Goal: Information Seeking & Learning: Learn about a topic

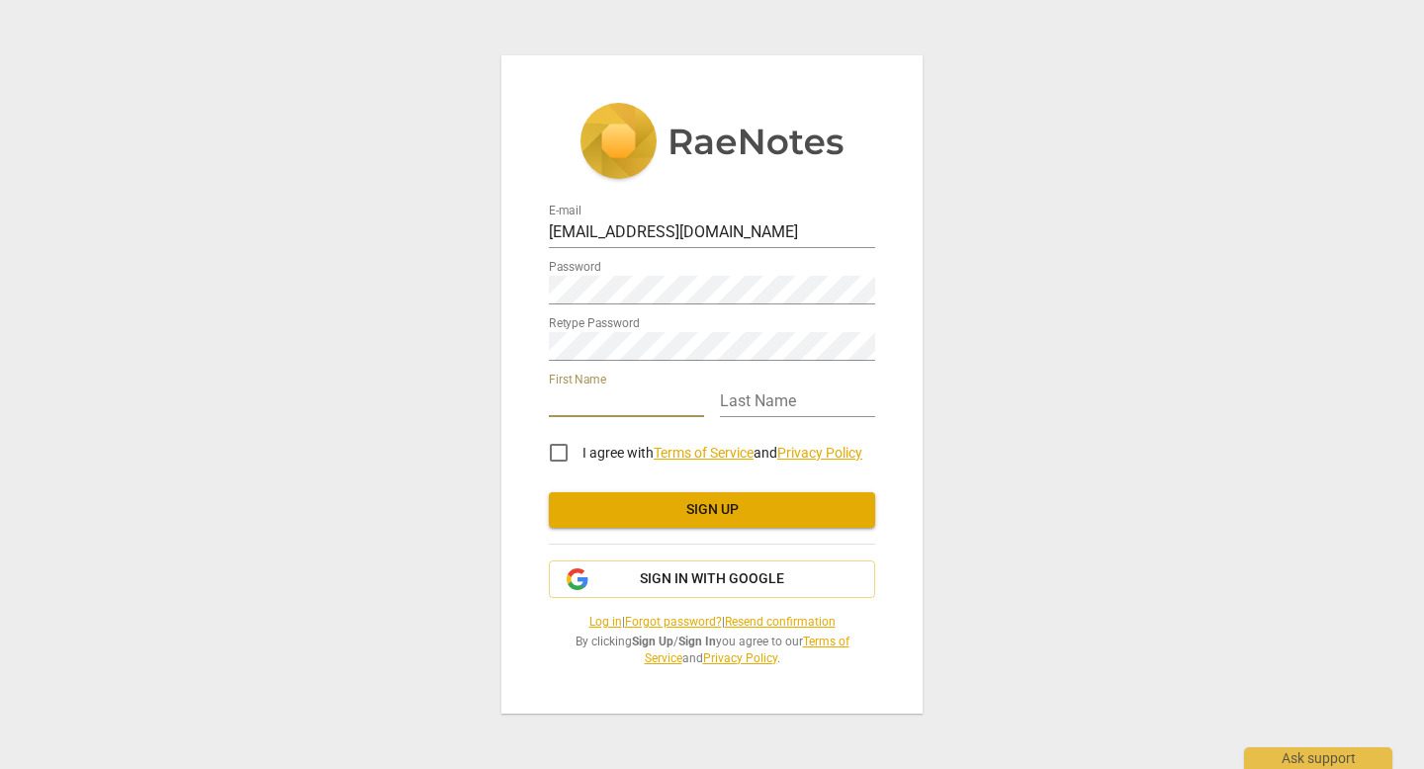
click at [633, 405] on input "text" at bounding box center [626, 403] width 155 height 29
type input "[PERSON_NAME]"
click at [736, 404] on input "text" at bounding box center [797, 403] width 155 height 29
type input "[PERSON_NAME]"
click at [556, 452] on input "I agree with Terms of Service and Privacy Policy" at bounding box center [558, 452] width 47 height 47
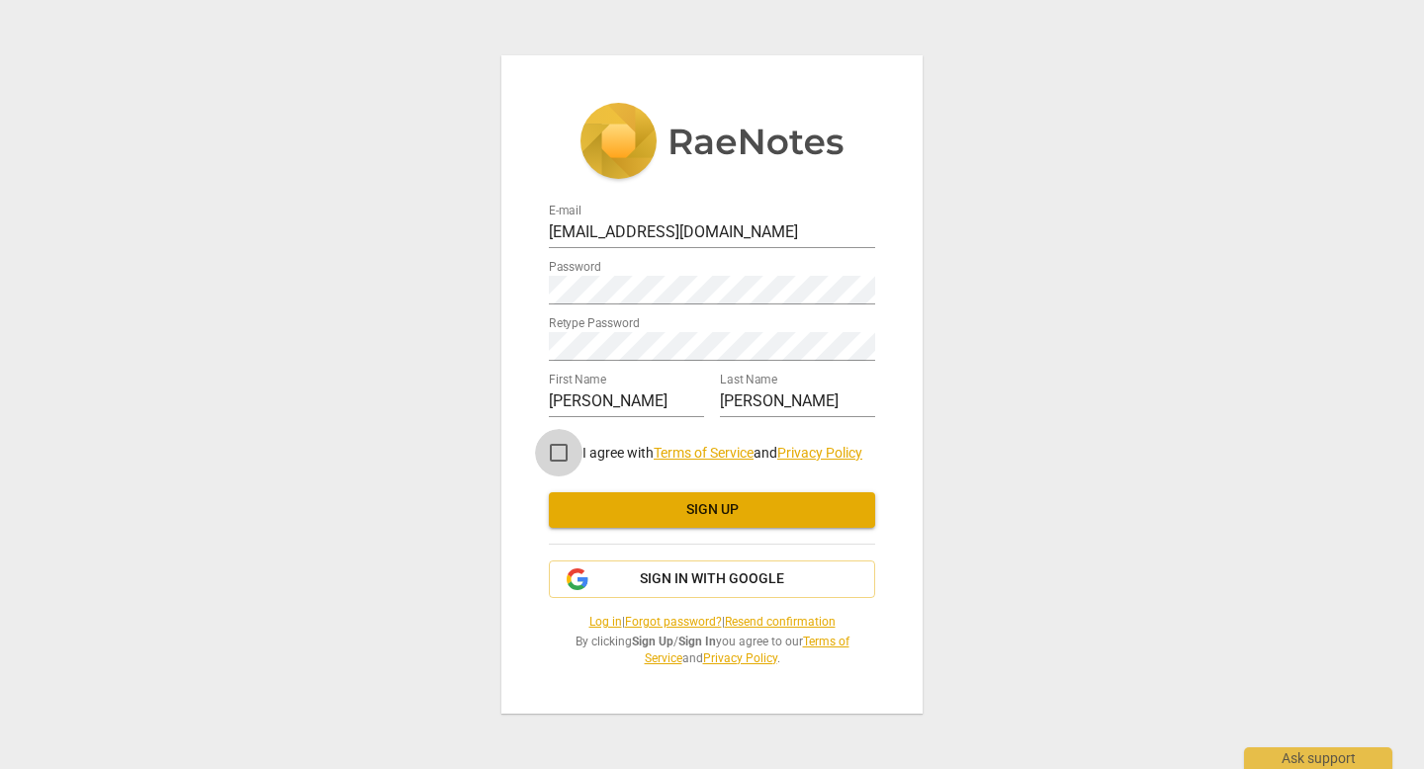
checkbox input "true"
click at [630, 505] on span "Sign up" at bounding box center [712, 510] width 295 height 20
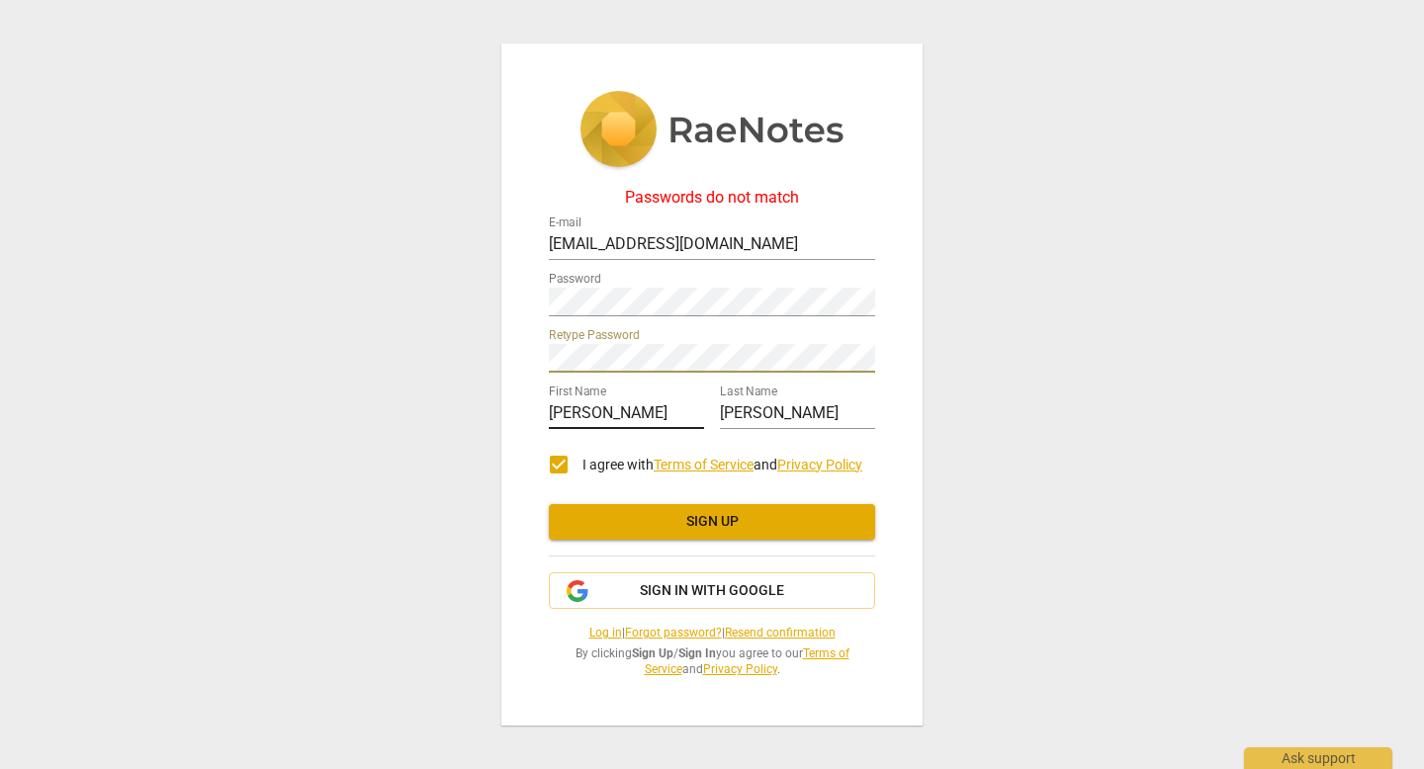
click at [633, 428] on input "[PERSON_NAME]" at bounding box center [626, 415] width 155 height 29
click at [691, 527] on span "Sign up" at bounding box center [712, 522] width 295 height 20
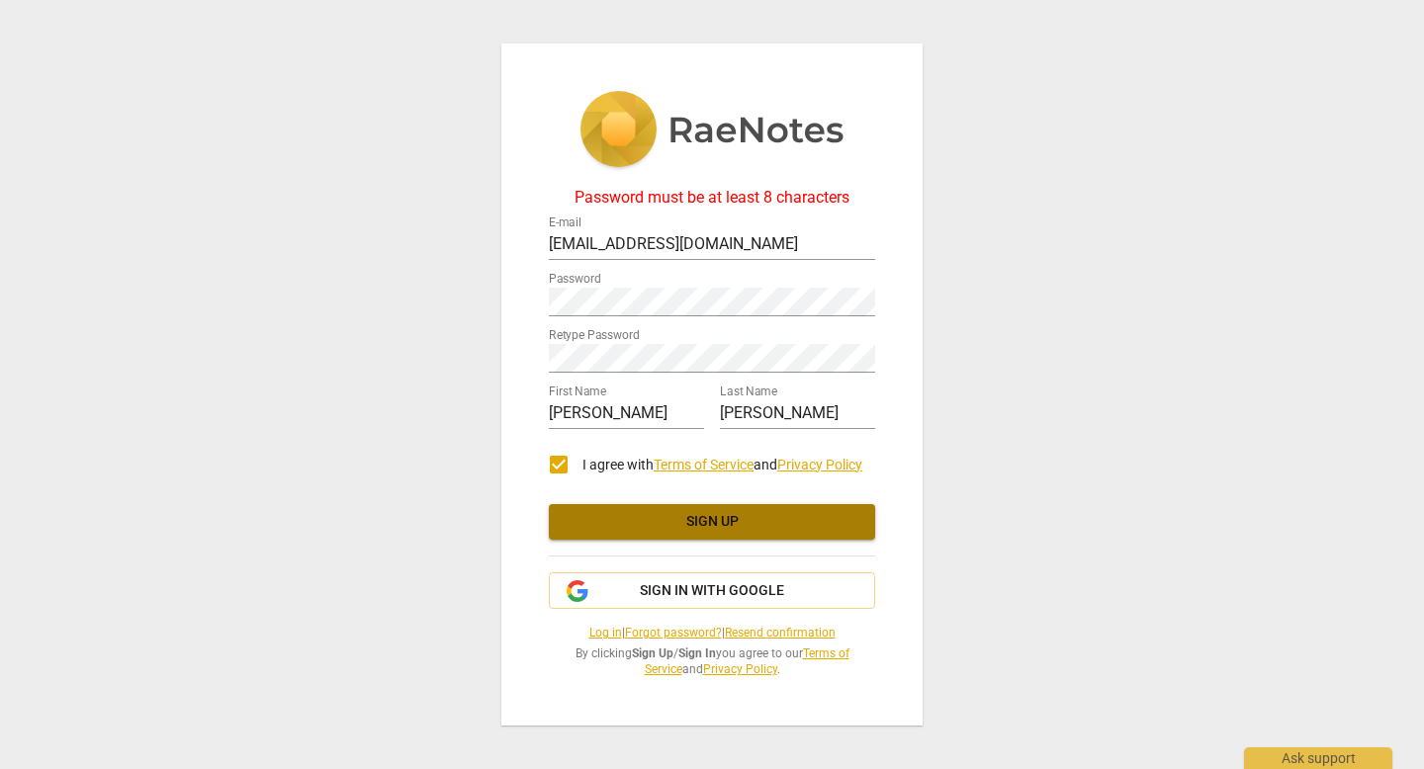
click at [770, 506] on button "Sign up" at bounding box center [712, 522] width 326 height 36
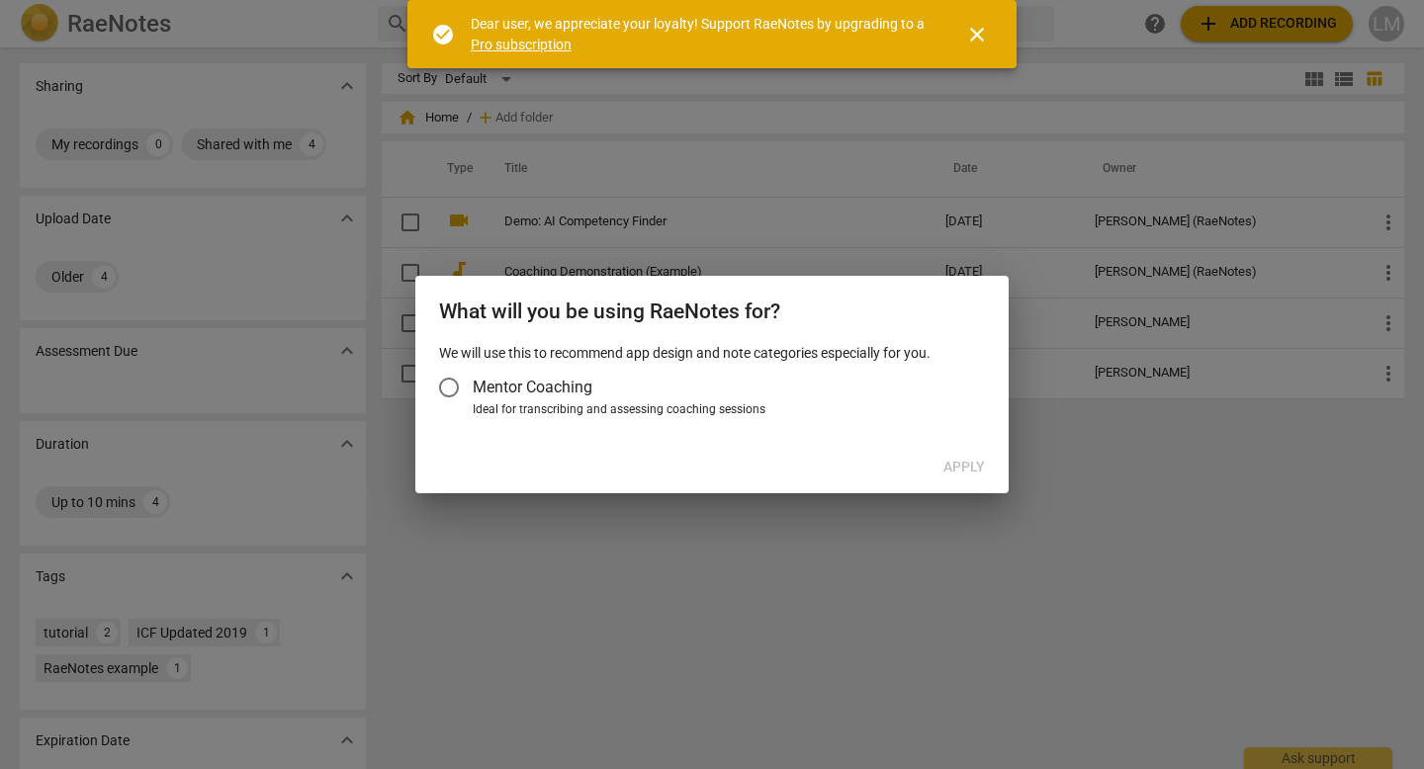
click at [457, 388] on input "Mentor Coaching" at bounding box center [448, 387] width 47 height 47
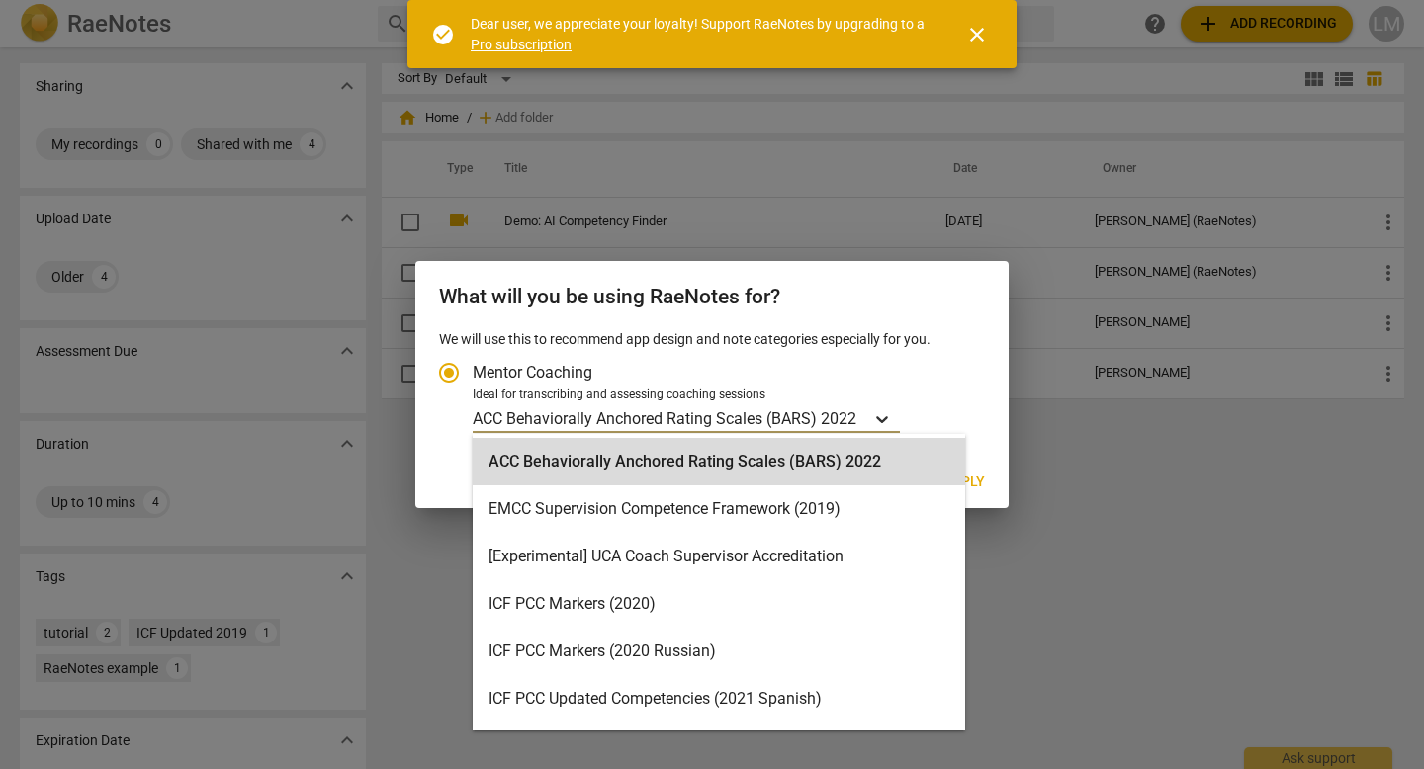
click at [875, 423] on icon "Account type" at bounding box center [882, 419] width 20 height 20
click at [0, 0] on input "Ideal for transcribing and assessing coaching sessions ACC Behaviorally Anchore…" at bounding box center [0, 0] width 0 height 0
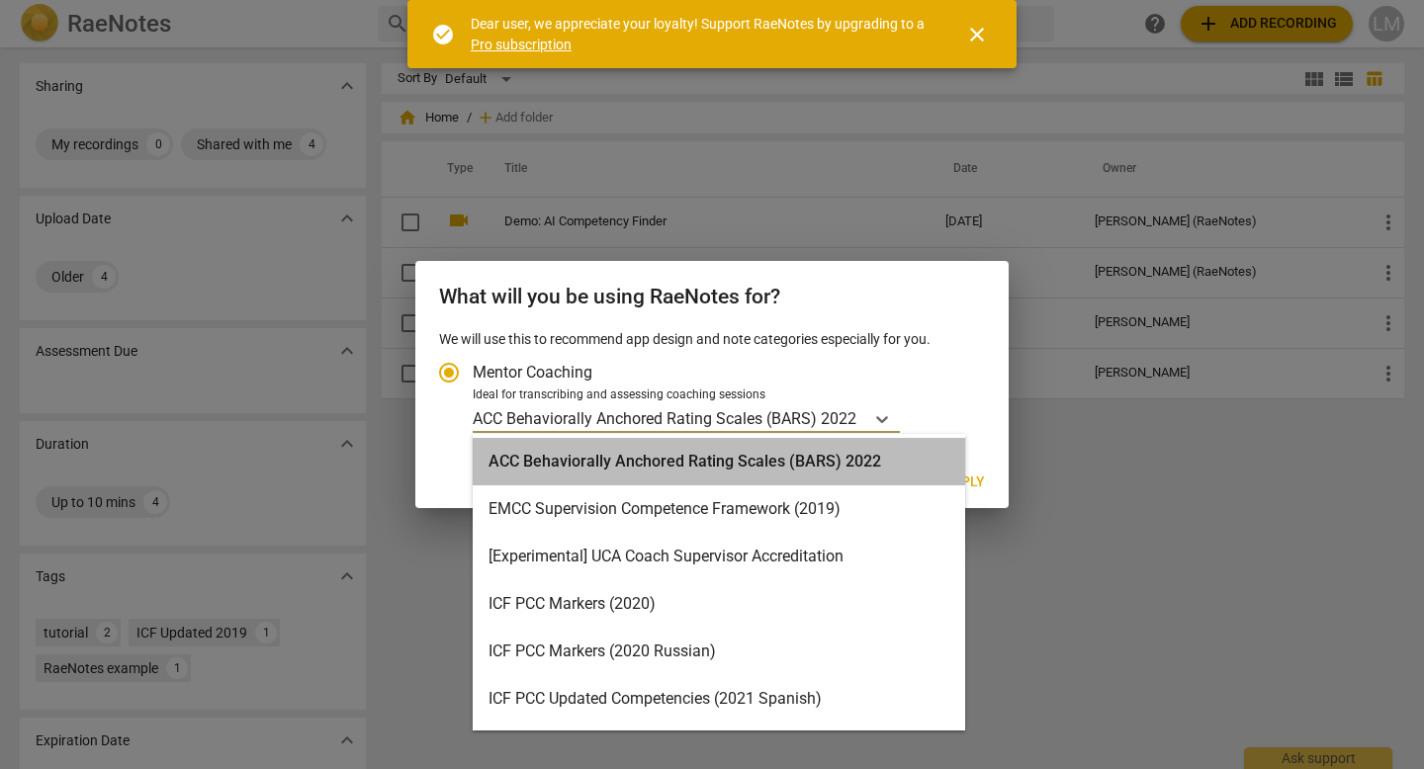
click at [846, 464] on div "ACC Behaviorally Anchored Rating Scales (BARS) 2022" at bounding box center [719, 461] width 493 height 47
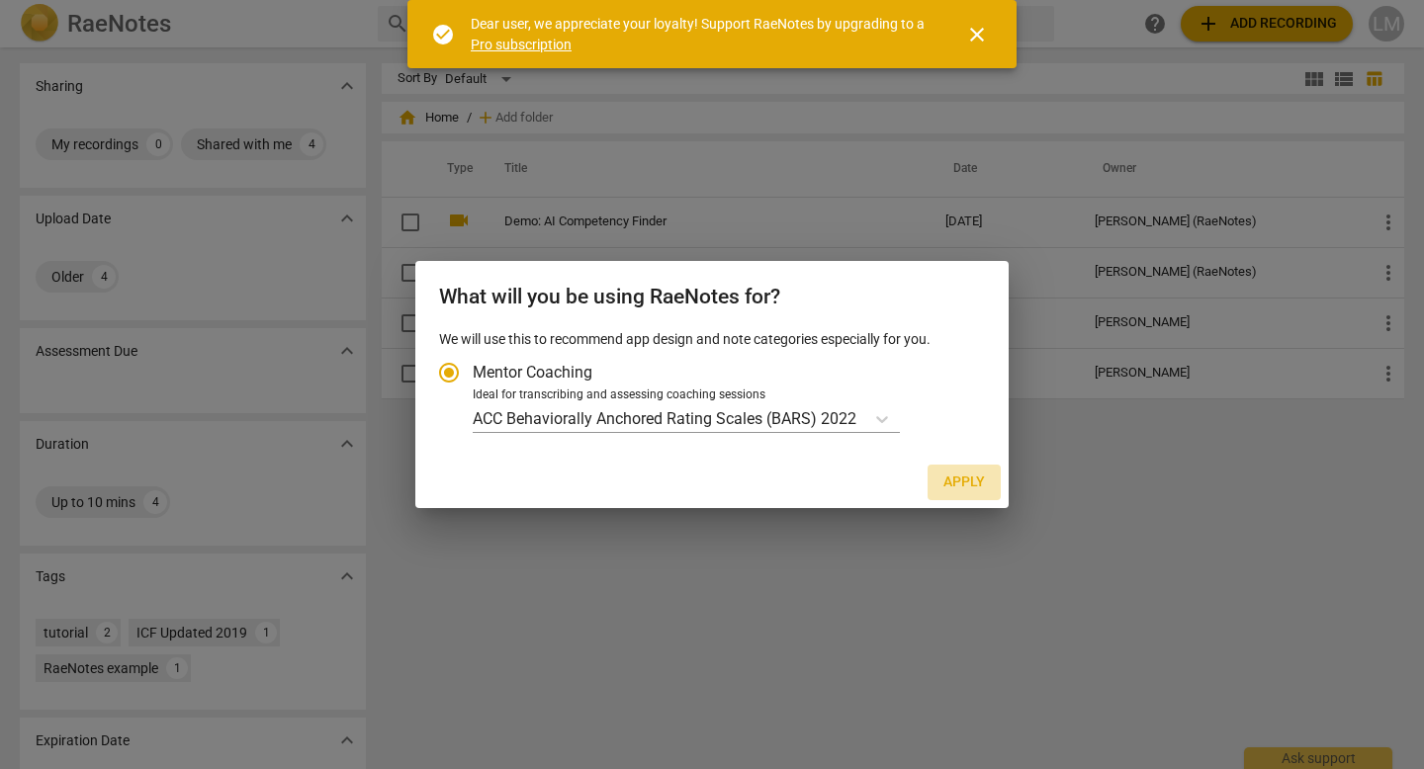
click at [961, 485] on span "Apply" at bounding box center [965, 483] width 42 height 20
radio input "false"
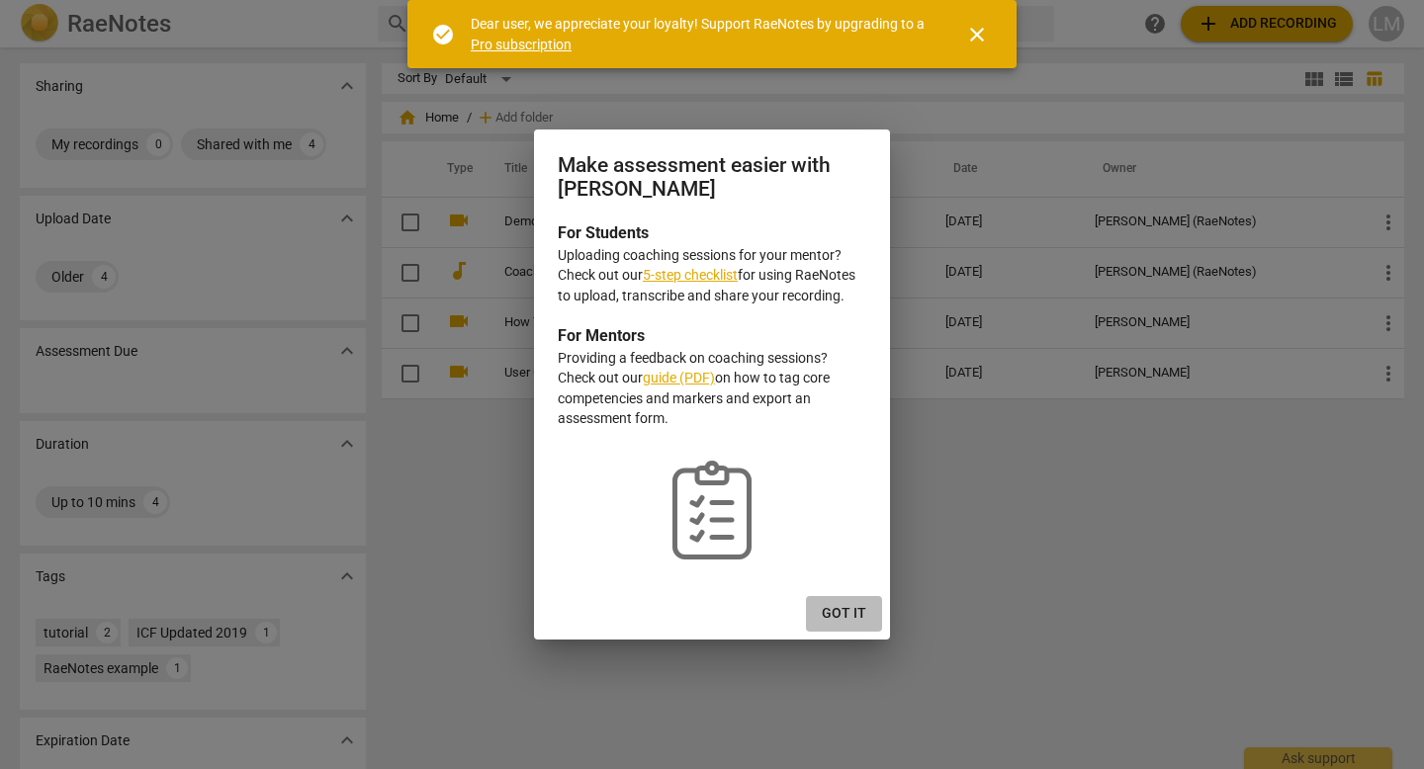
click at [847, 609] on span "Got it" at bounding box center [844, 614] width 45 height 20
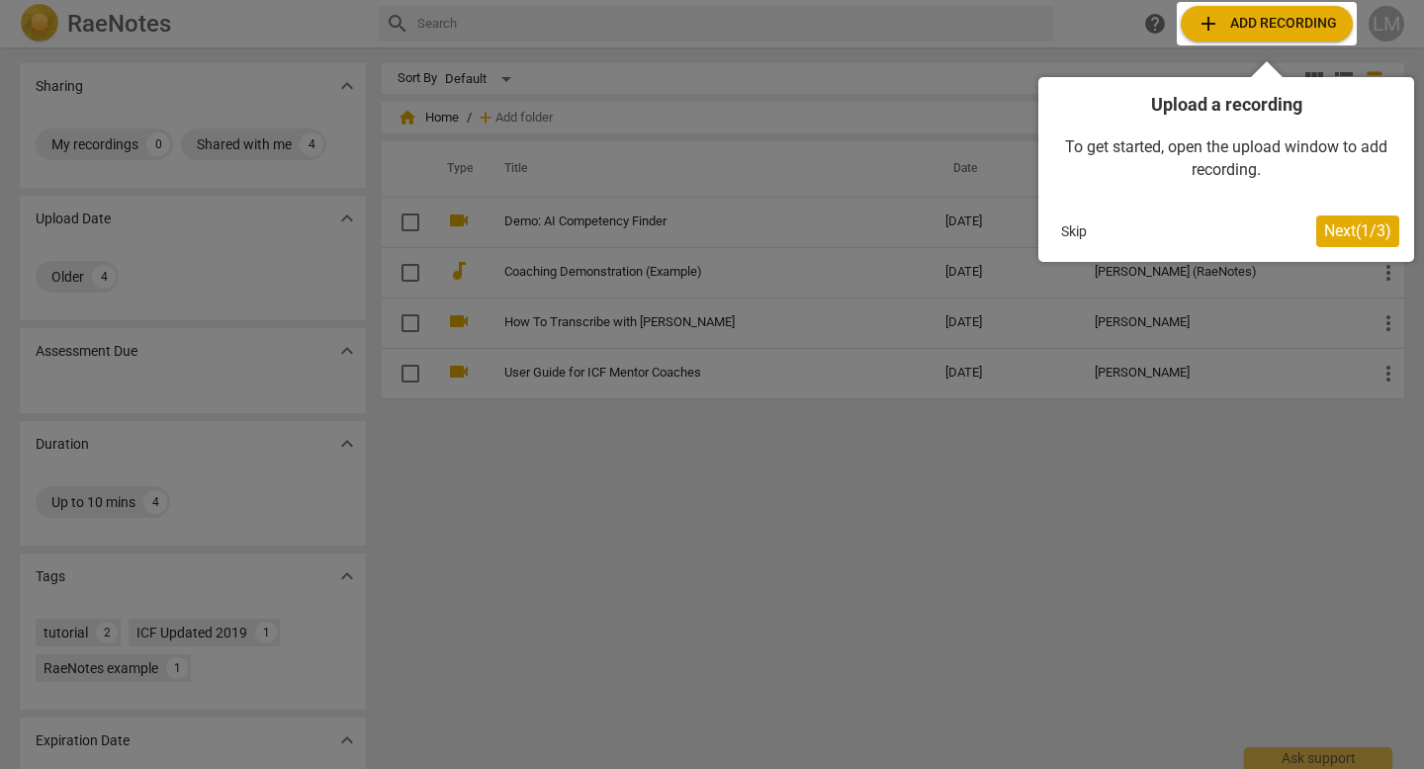
click at [1084, 237] on button "Skip" at bounding box center [1074, 232] width 42 height 30
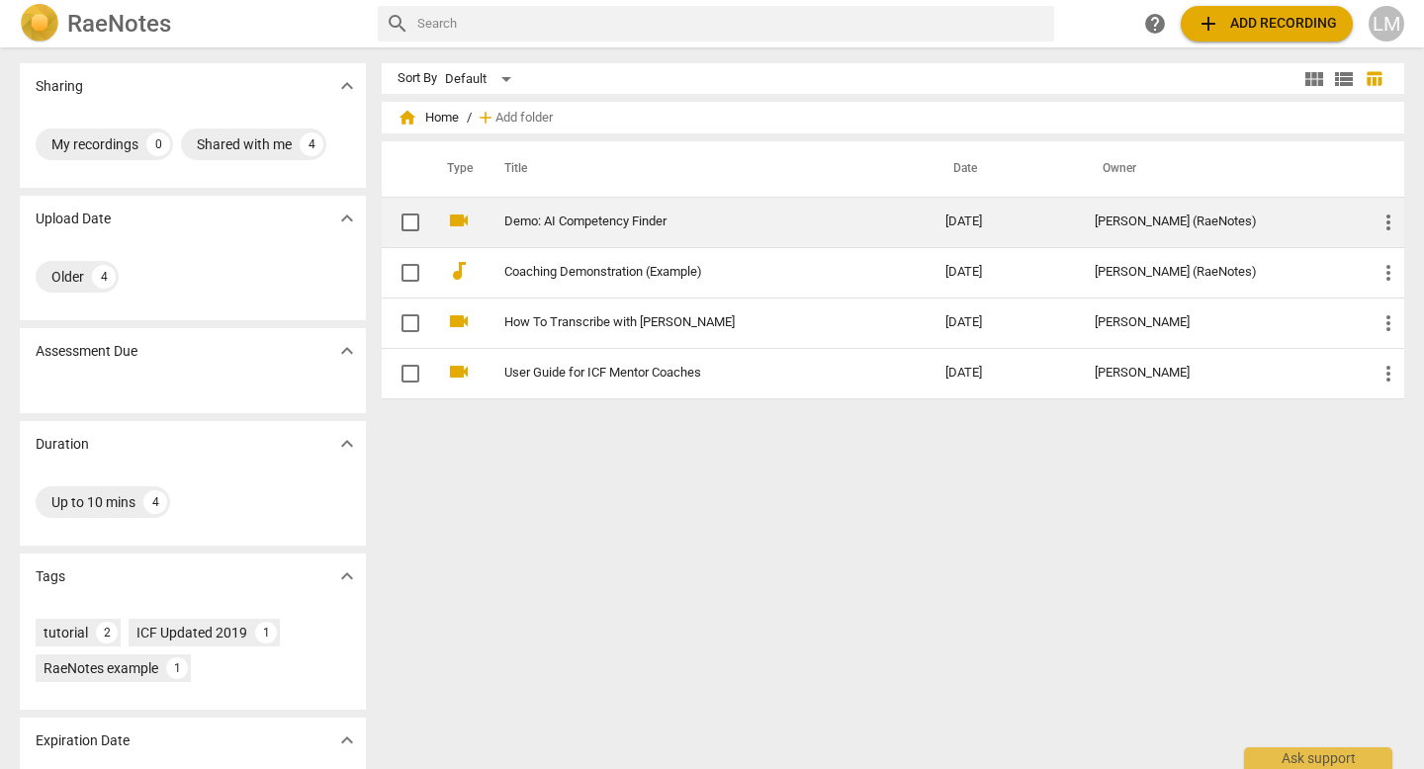
click at [641, 225] on link "Demo: AI Competency Finder" at bounding box center [689, 222] width 370 height 15
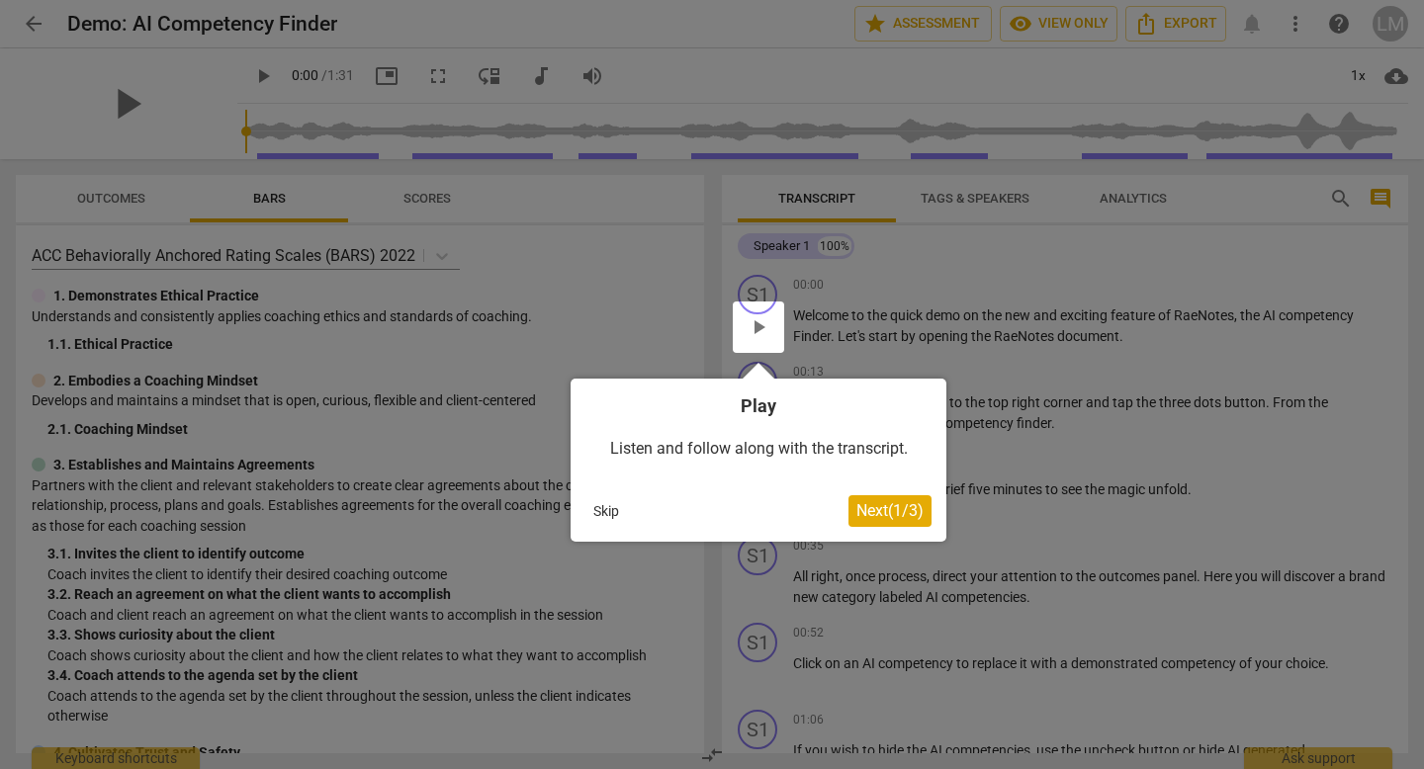
click at [886, 511] on span "Next ( 1 / 3 )" at bounding box center [889, 510] width 67 height 19
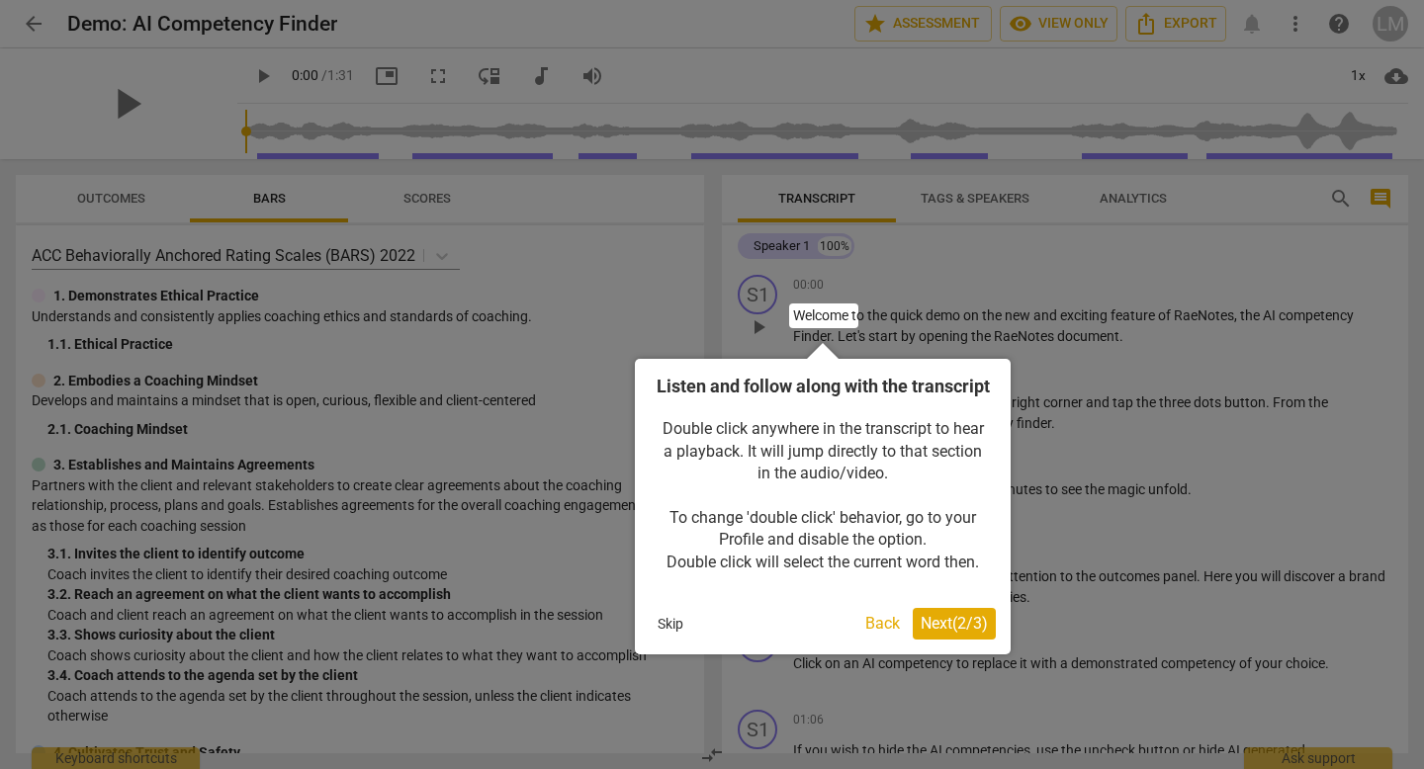
click at [963, 633] on span "Next ( 2 / 3 )" at bounding box center [954, 623] width 67 height 19
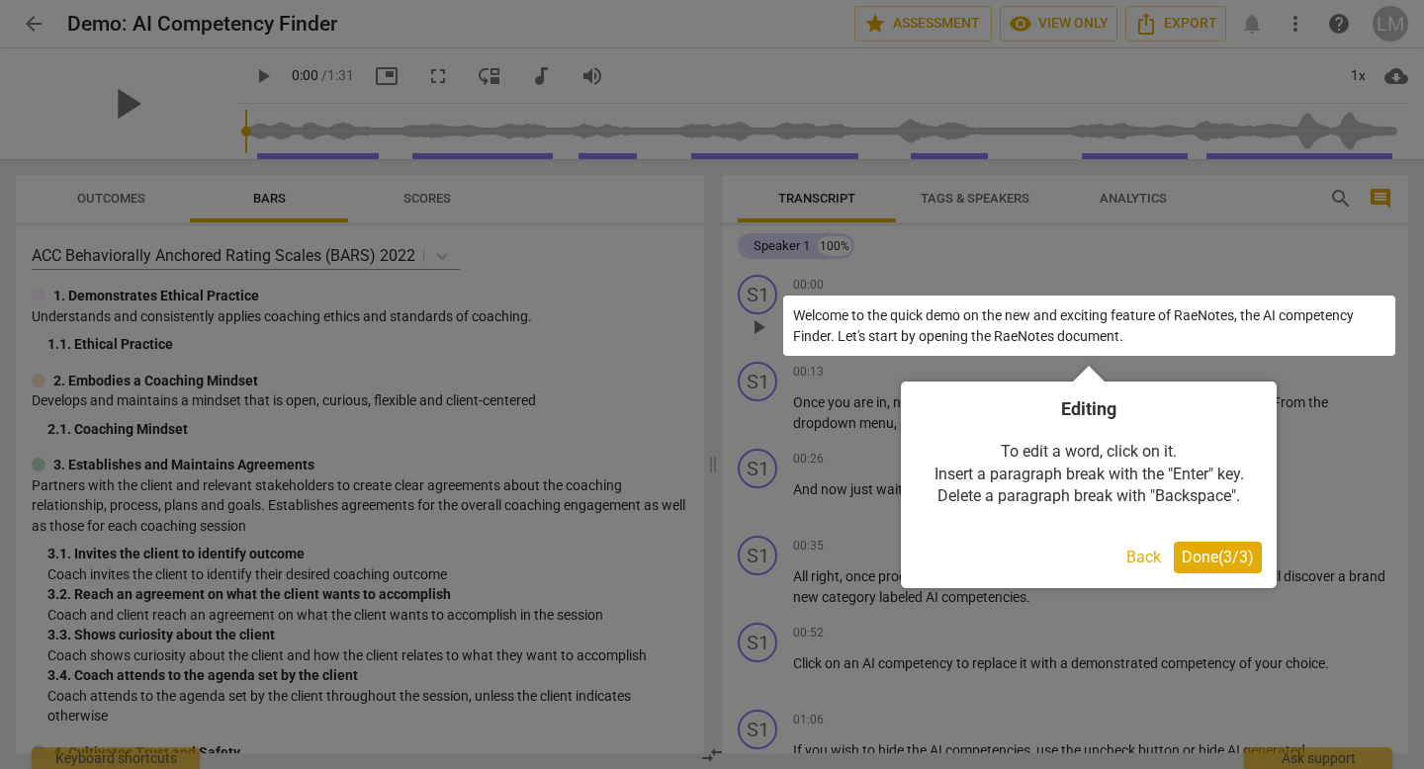
click at [1226, 558] on span "Done ( 3 / 3 )" at bounding box center [1218, 557] width 72 height 19
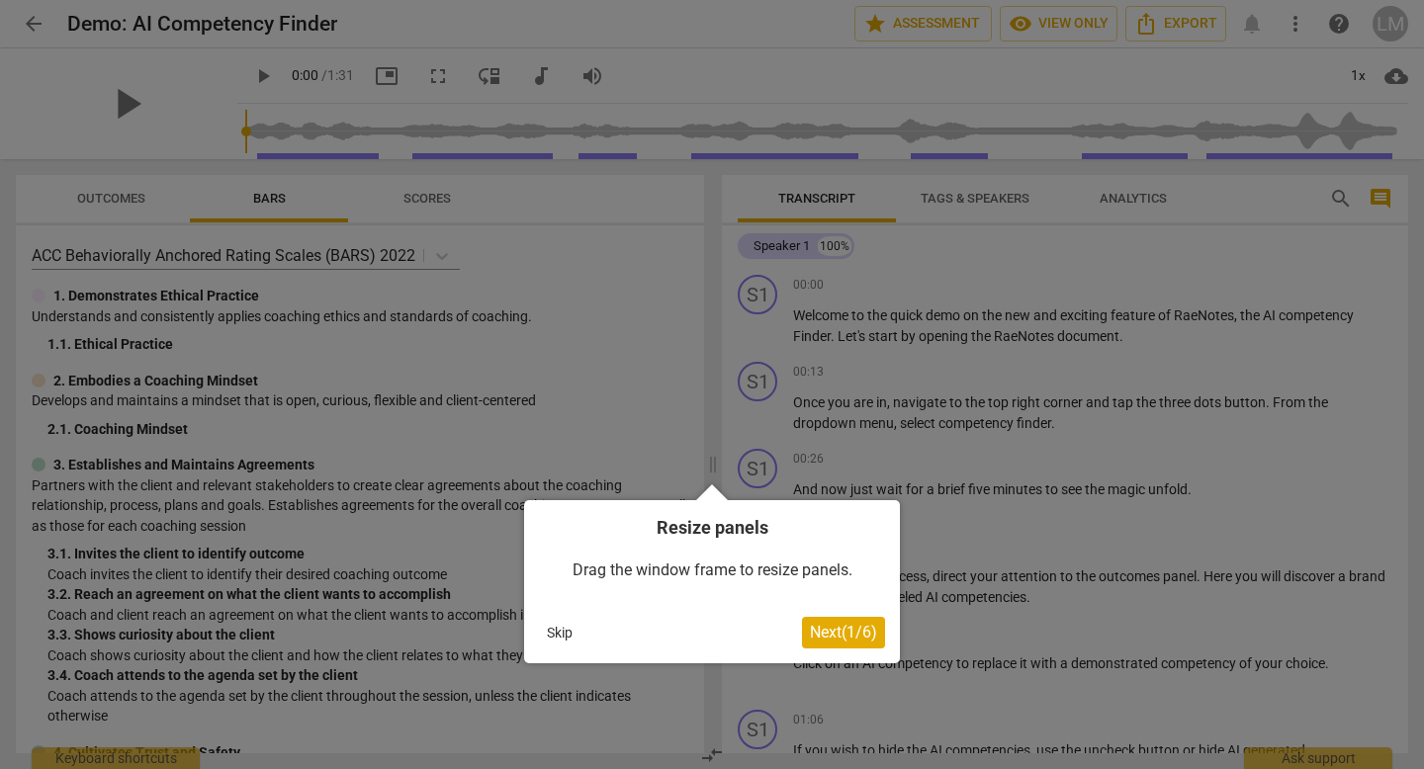
click at [867, 625] on span "Next ( 1 / 6 )" at bounding box center [843, 632] width 67 height 19
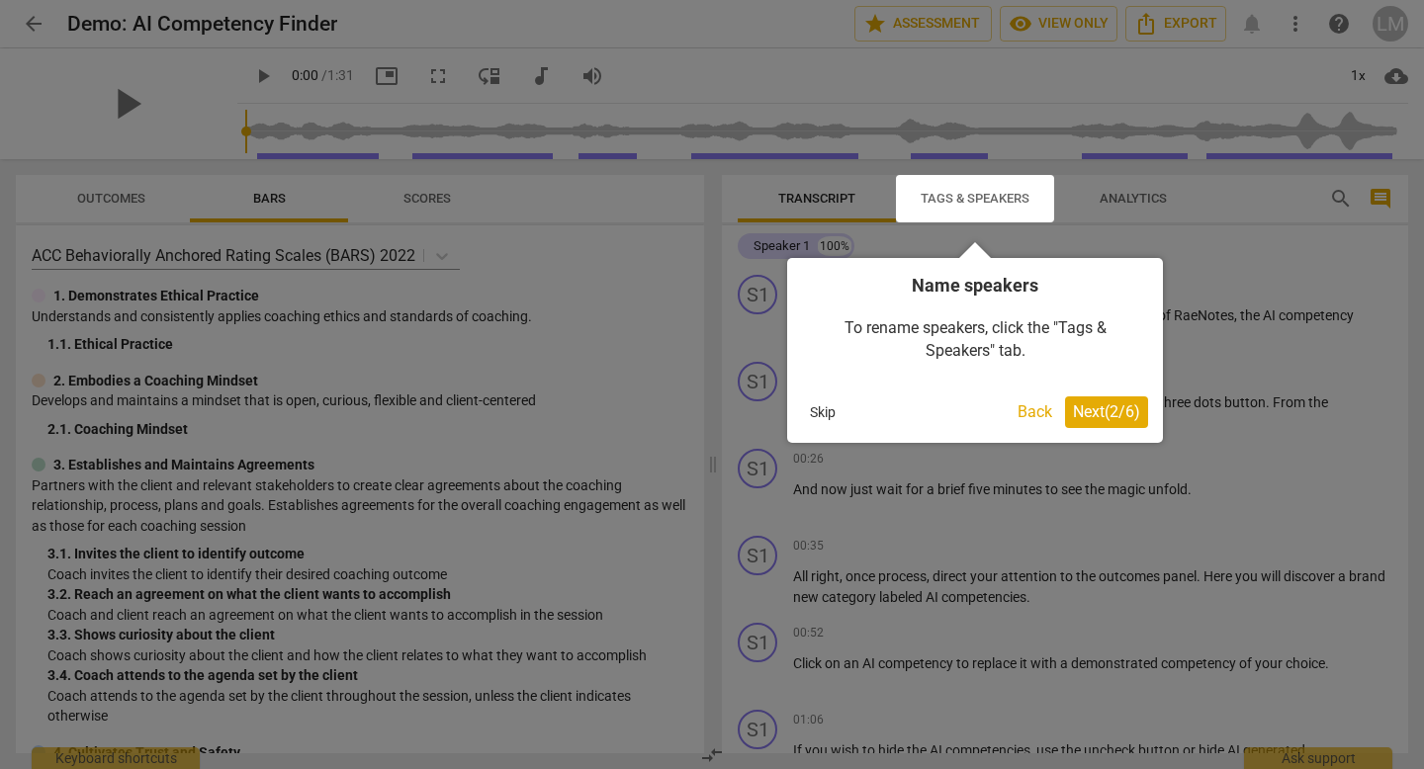
click at [1118, 410] on span "Next ( 2 / 6 )" at bounding box center [1106, 412] width 67 height 19
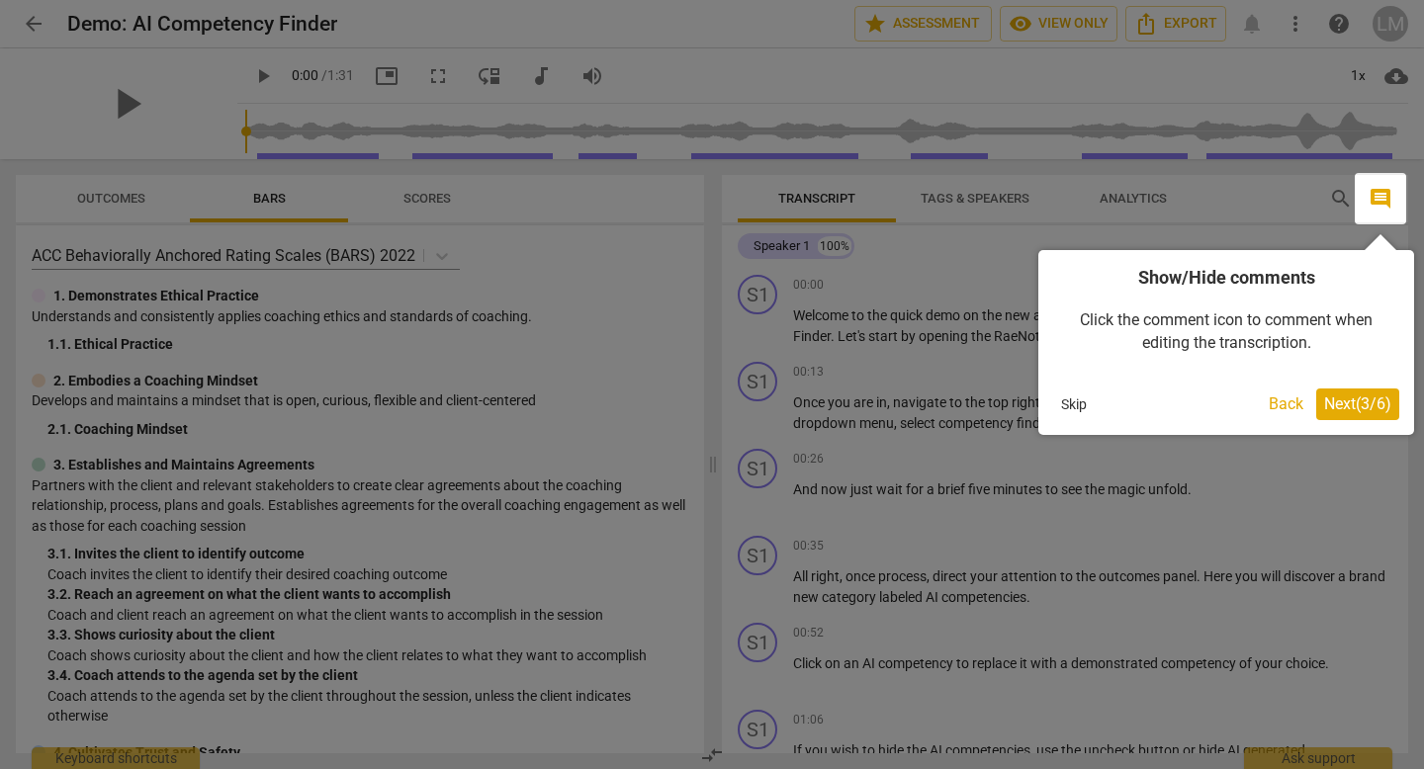
click at [1355, 410] on span "Next ( 3 / 6 )" at bounding box center [1357, 404] width 67 height 19
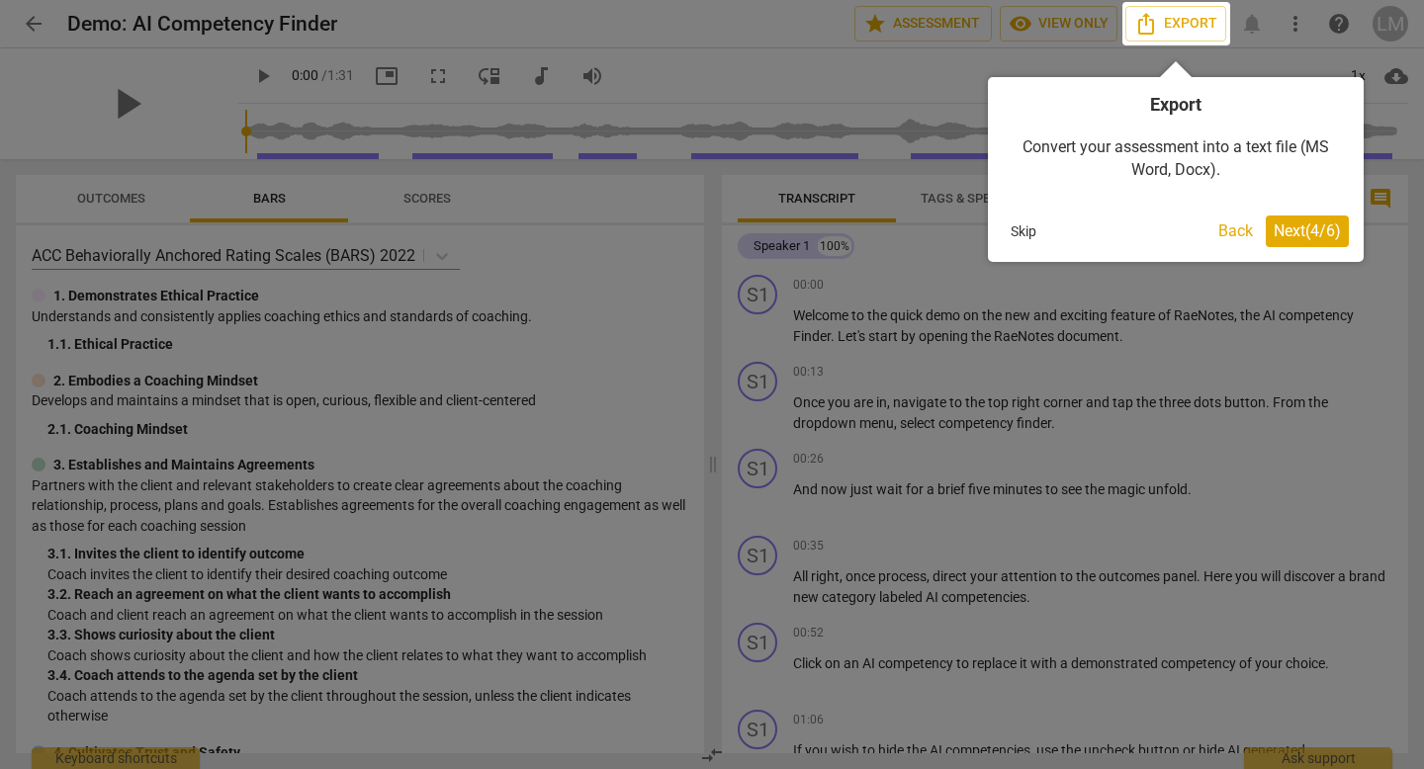
click at [1316, 229] on span "Next ( 4 / 6 )" at bounding box center [1307, 231] width 67 height 19
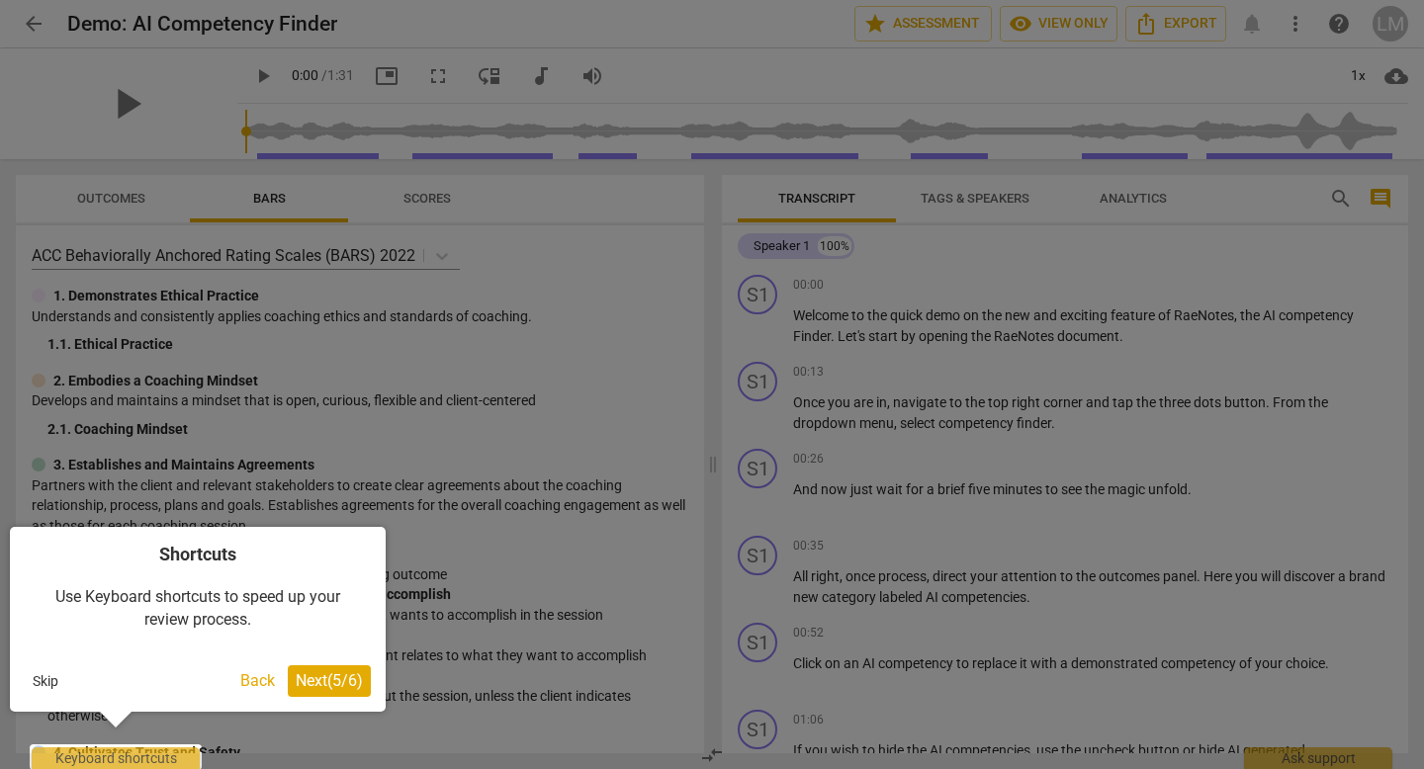
click at [322, 679] on span "Next ( 5 / 6 )" at bounding box center [329, 681] width 67 height 19
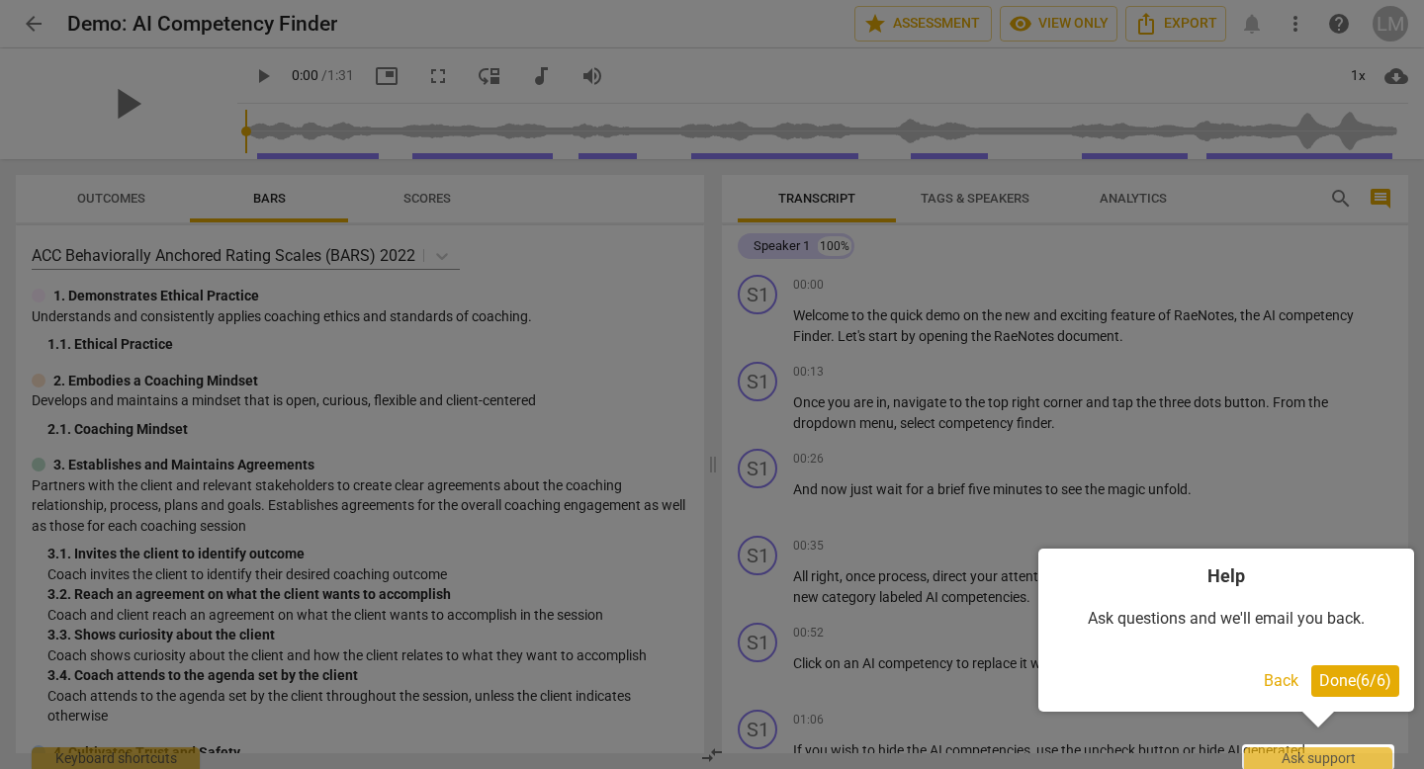
click at [1389, 677] on span "Done ( 6 / 6 )" at bounding box center [1355, 681] width 72 height 19
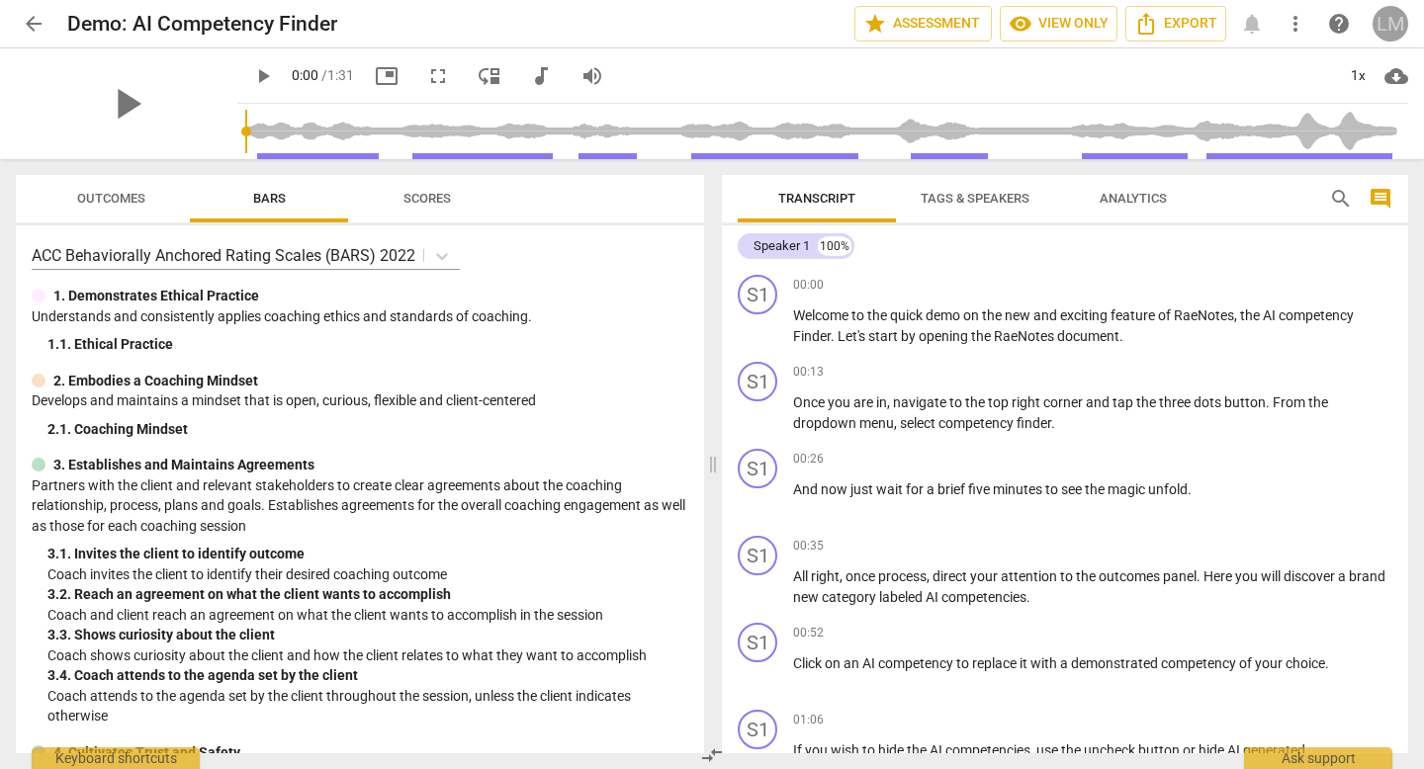
click at [1393, 24] on div "LM" at bounding box center [1391, 24] width 36 height 36
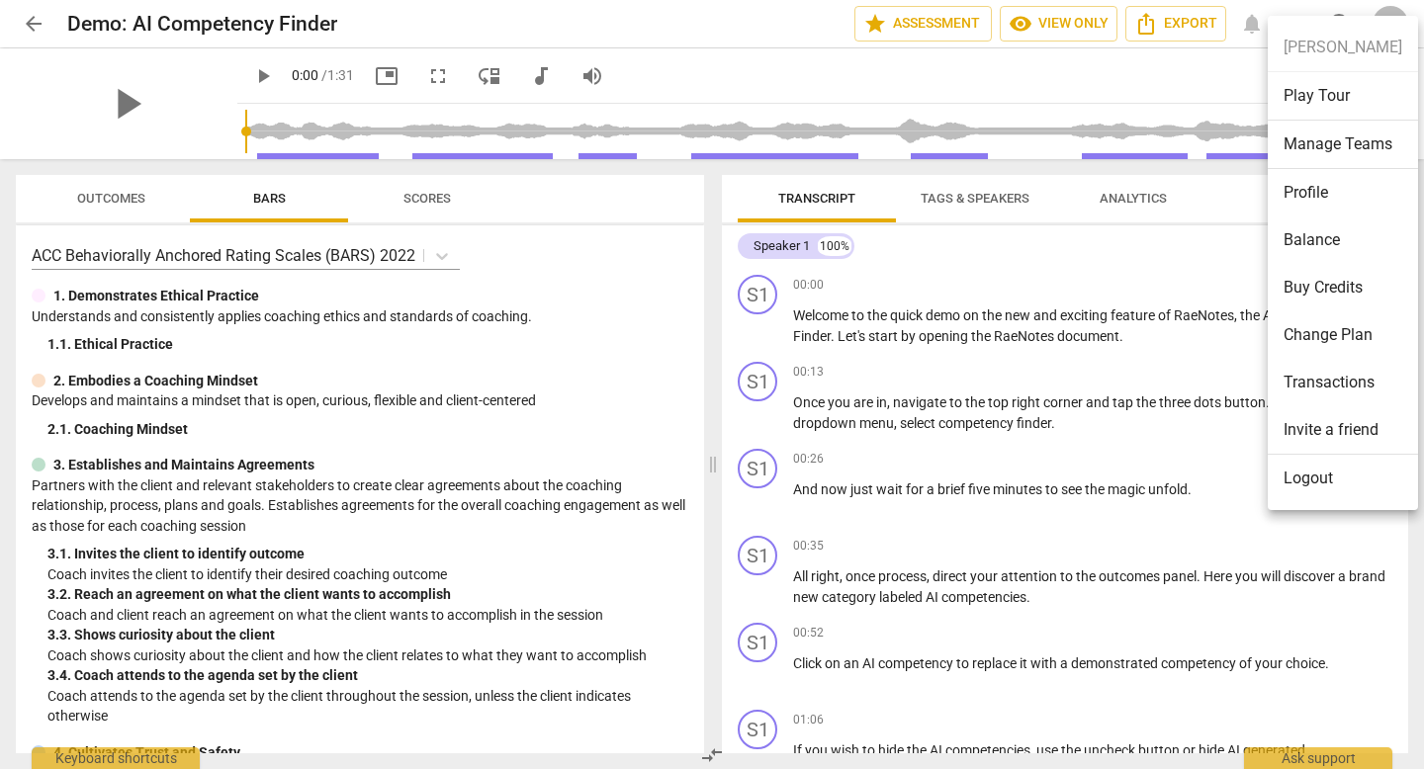
click at [41, 24] on div at bounding box center [712, 384] width 1424 height 769
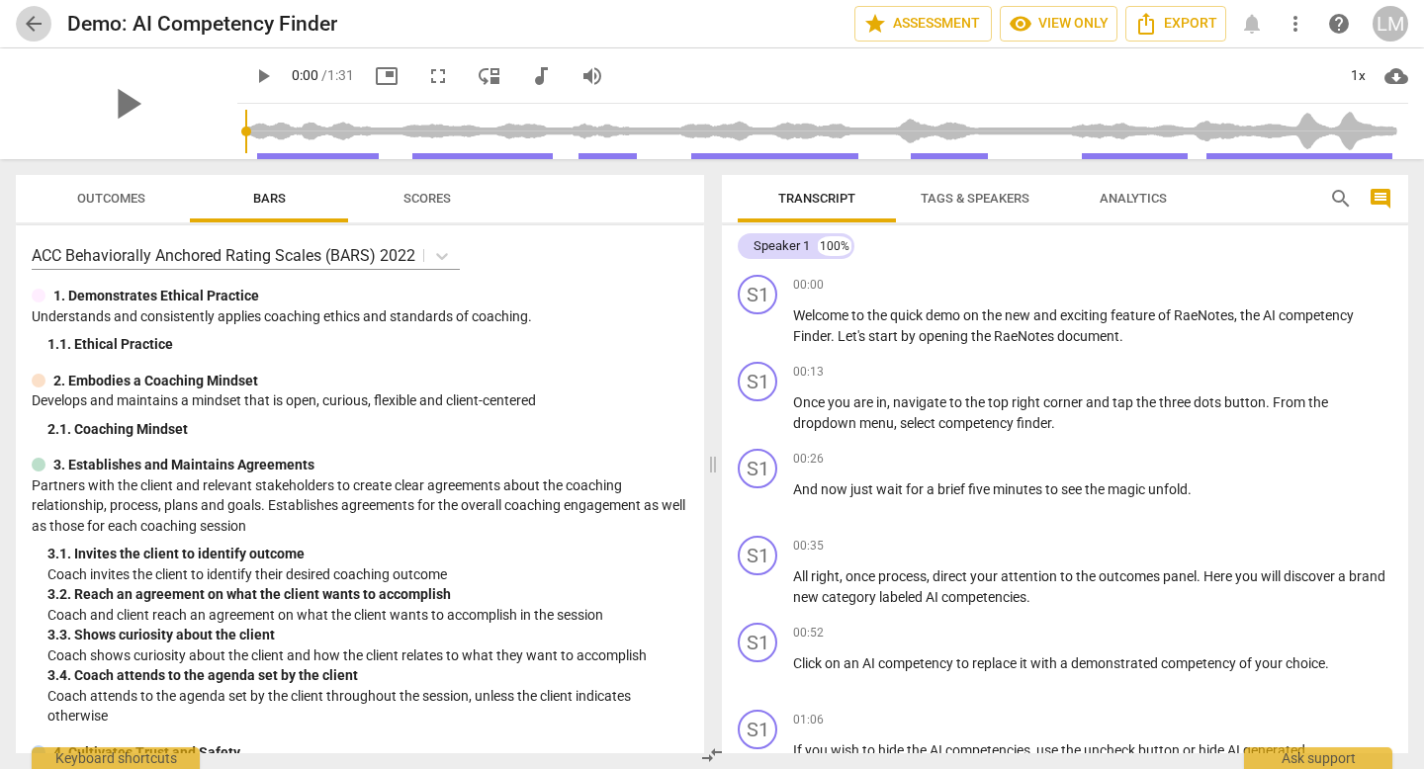
click at [30, 22] on span "arrow_back" at bounding box center [34, 24] width 24 height 24
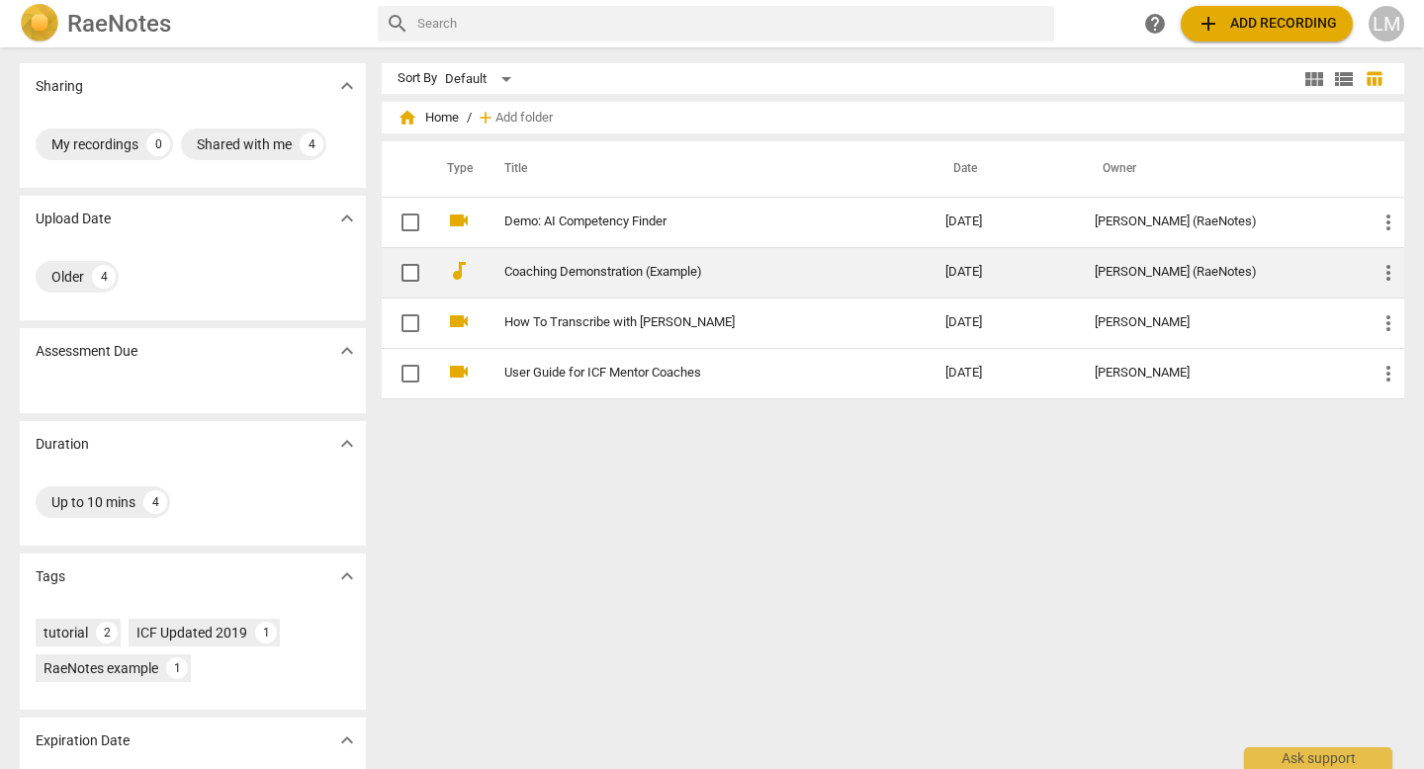
click at [625, 286] on td "Coaching Demonstration (Example)" at bounding box center [705, 272] width 449 height 50
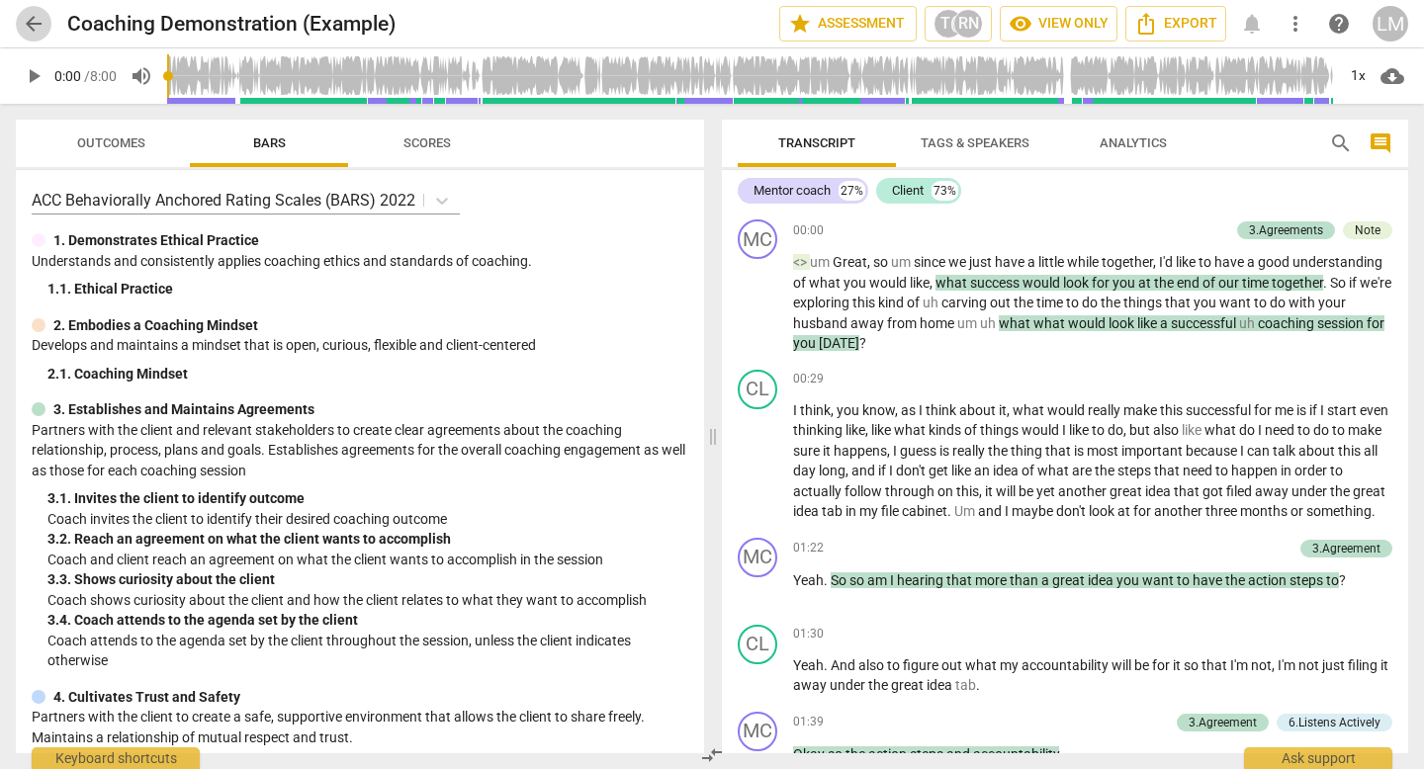
click at [38, 21] on span "arrow_back" at bounding box center [34, 24] width 24 height 24
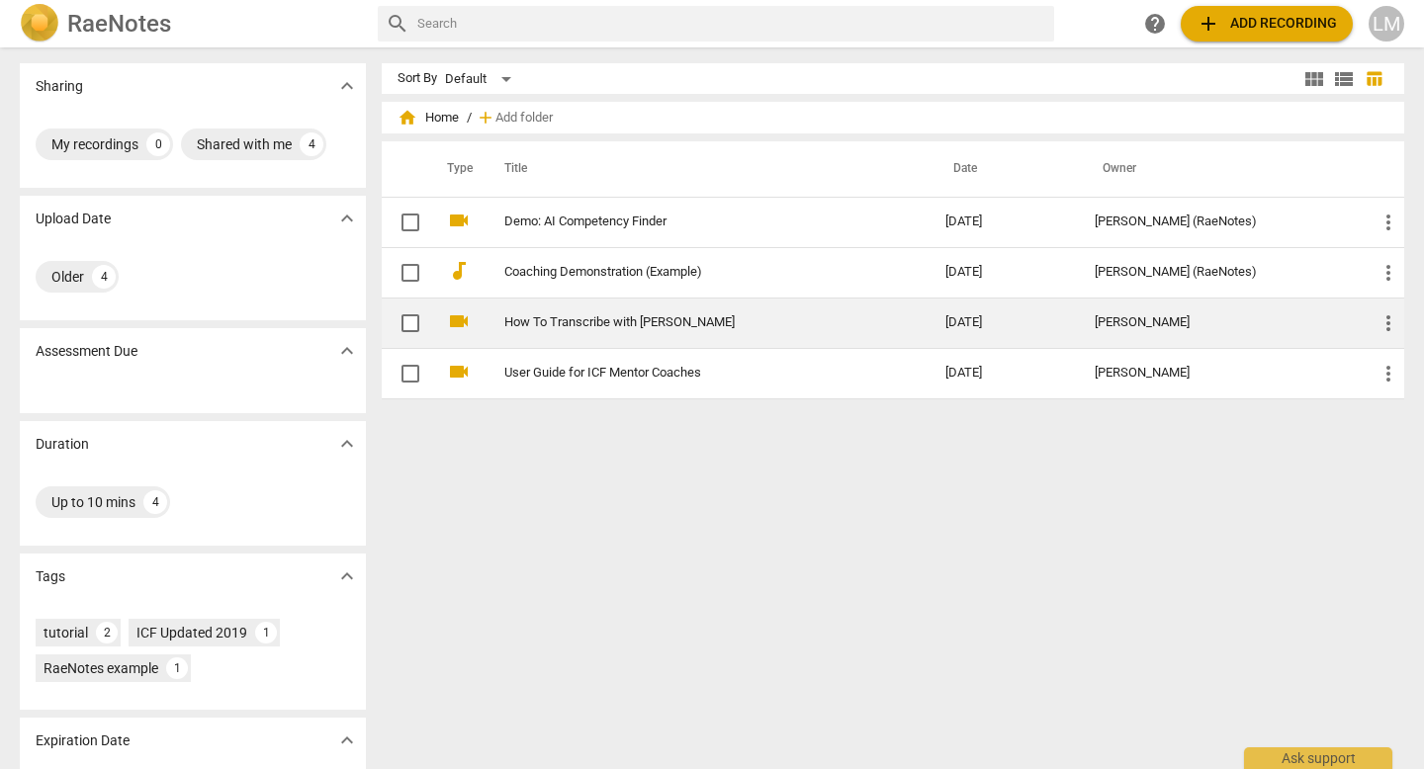
click at [530, 330] on td "How To Transcribe with [PERSON_NAME]" at bounding box center [705, 323] width 449 height 50
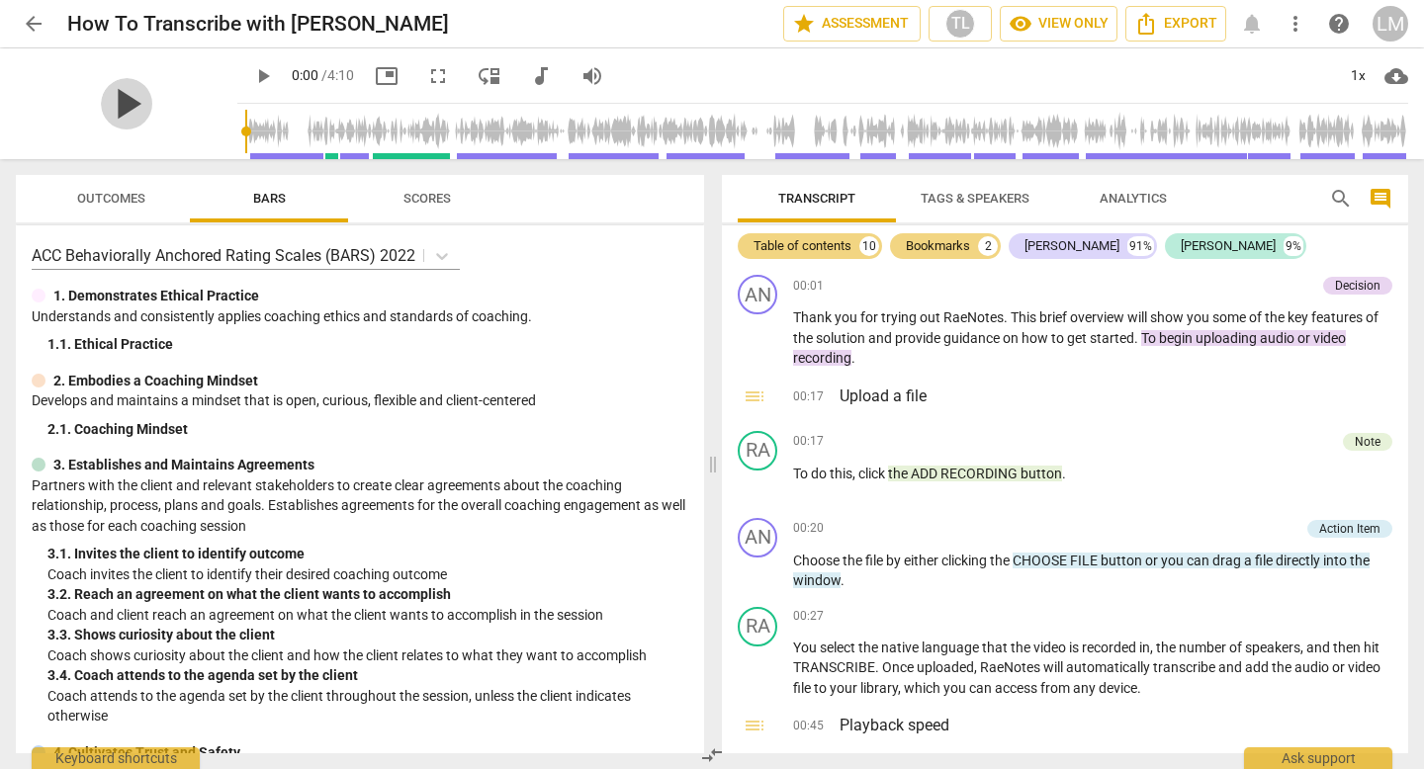
click at [116, 116] on span "play_arrow" at bounding box center [126, 103] width 51 height 51
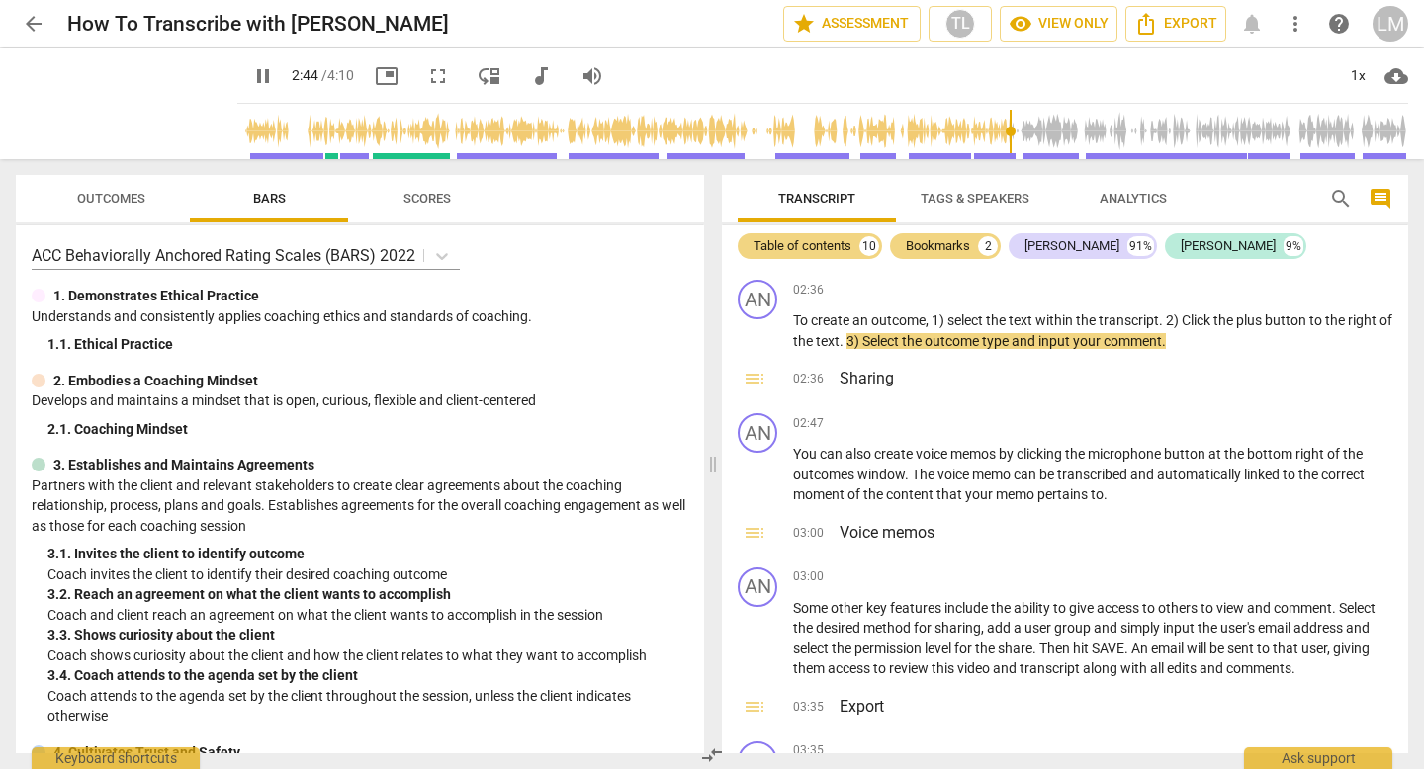
scroll to position [1414, 0]
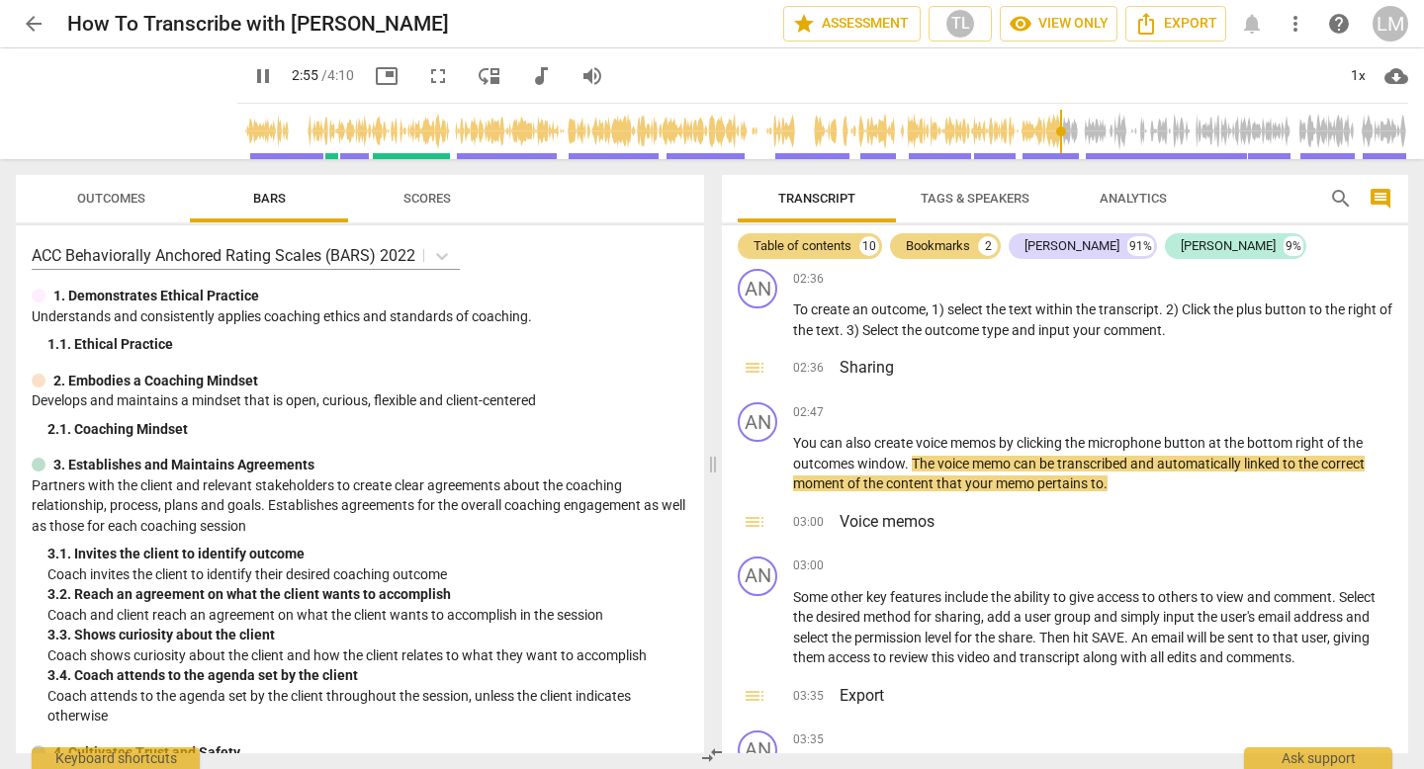
click at [114, 203] on span "Outcomes" at bounding box center [111, 198] width 68 height 15
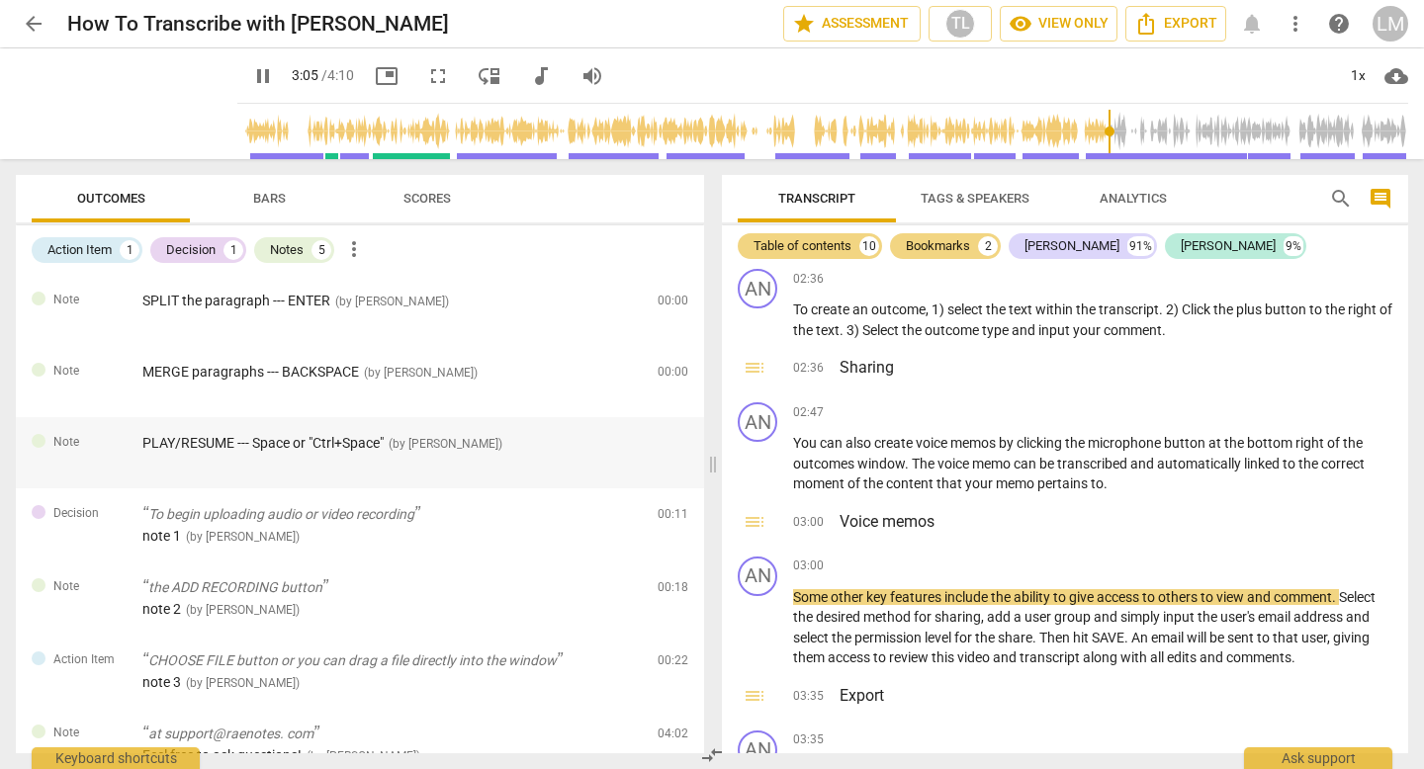
scroll to position [28, 0]
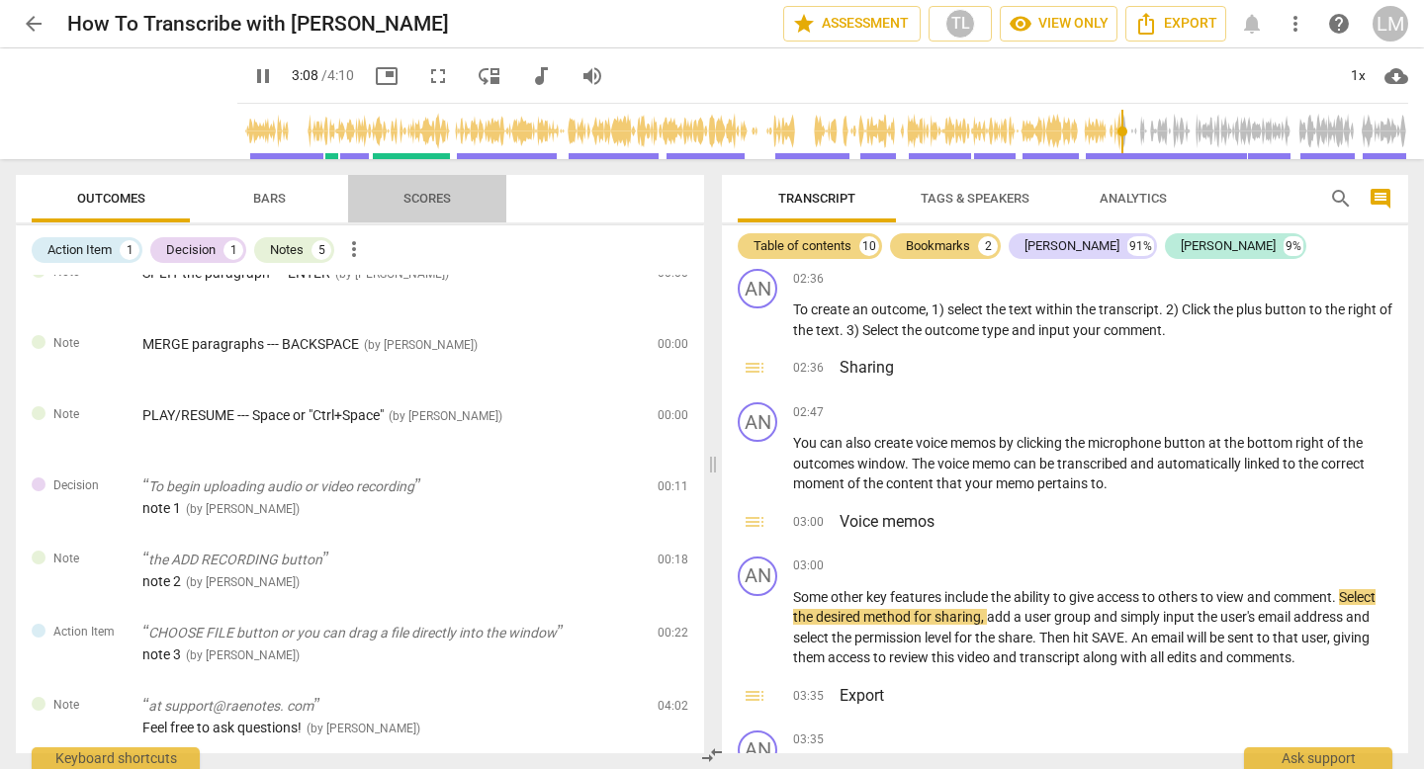
click at [451, 201] on span "Scores" at bounding box center [427, 199] width 95 height 27
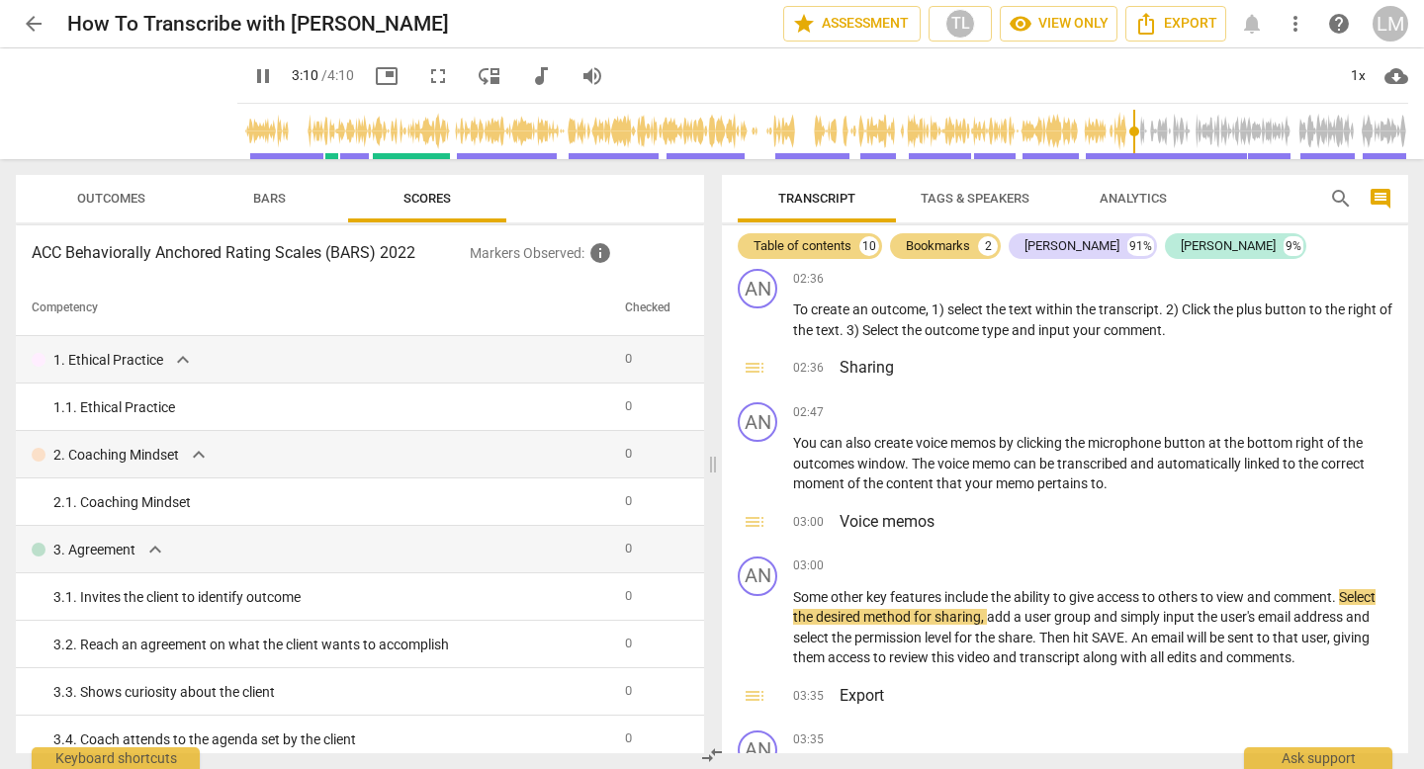
click at [282, 203] on span "Bars" at bounding box center [269, 198] width 33 height 15
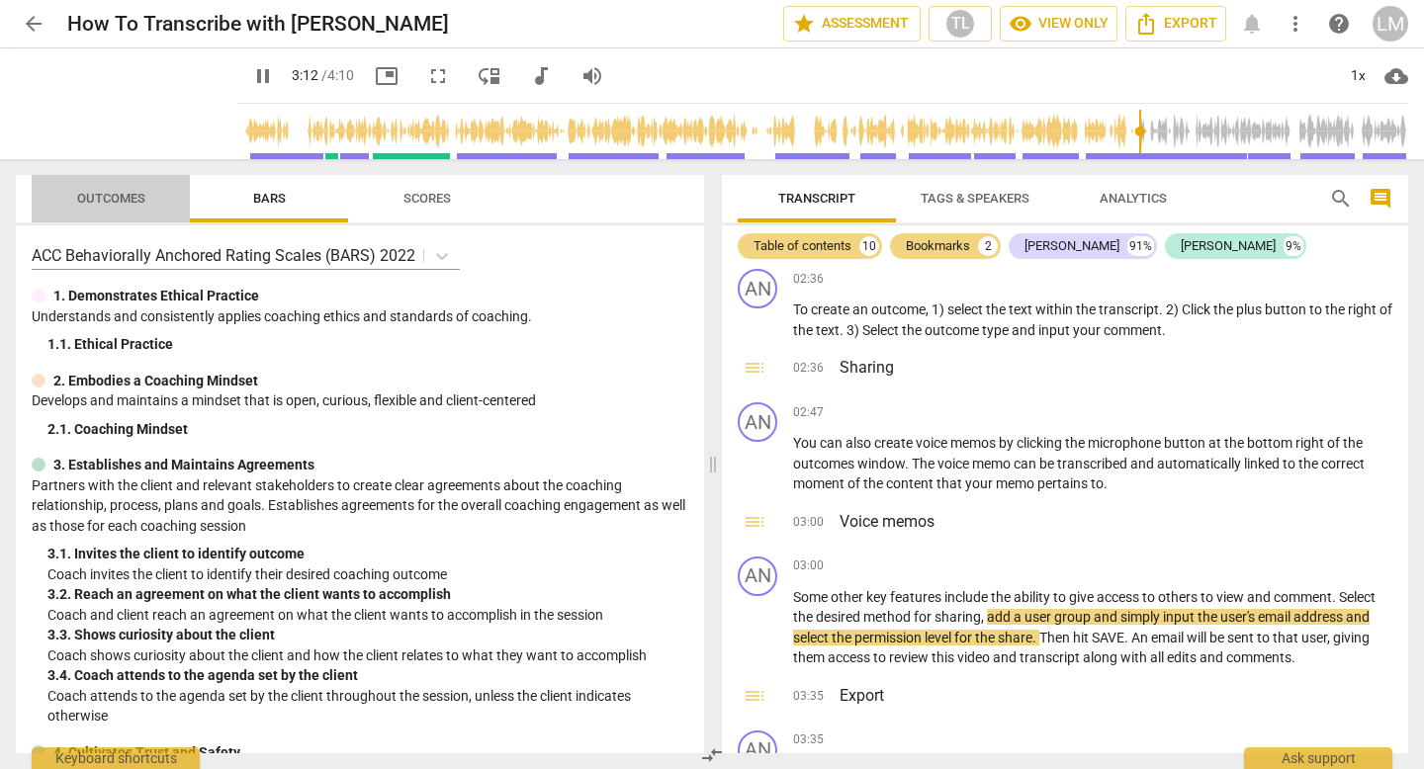
click at [125, 206] on span "Outcomes" at bounding box center [111, 199] width 116 height 27
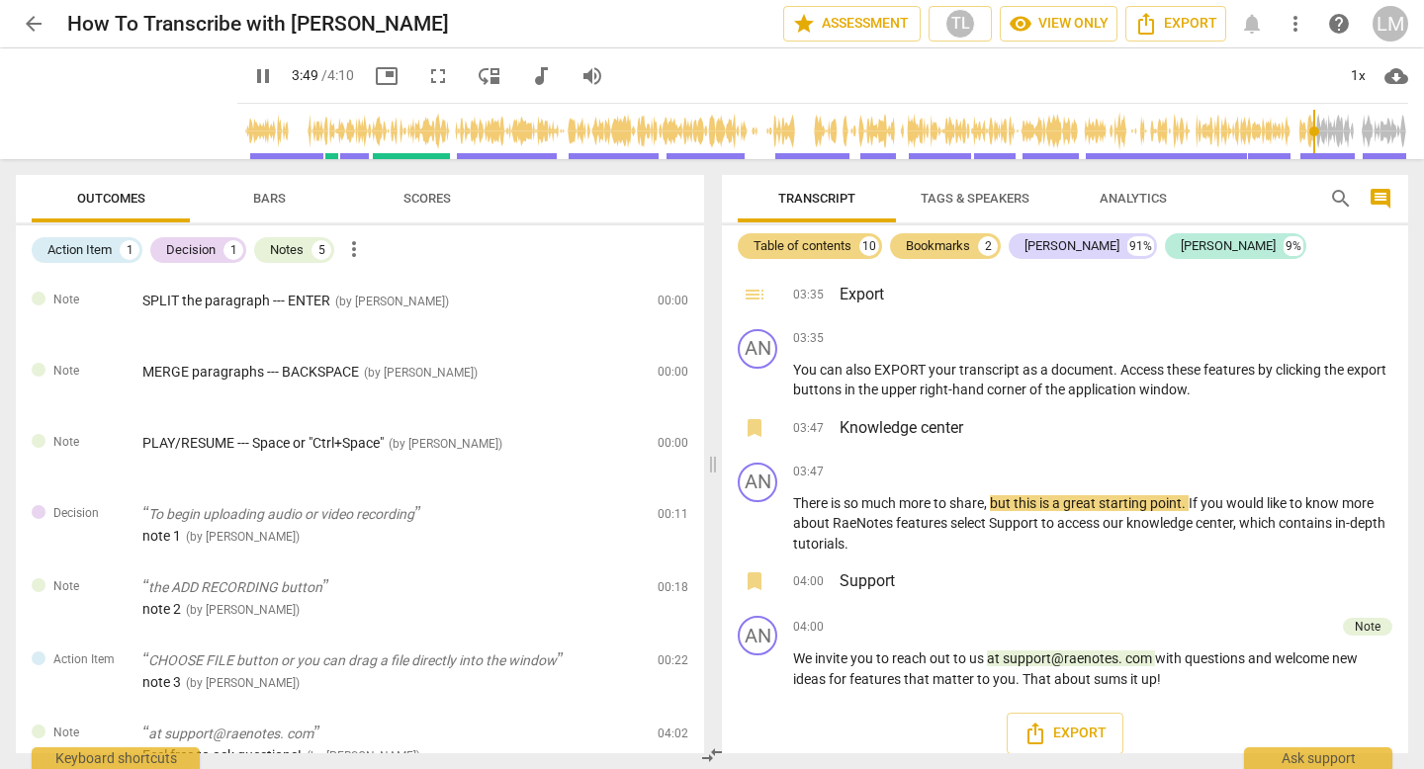
scroll to position [1833, 0]
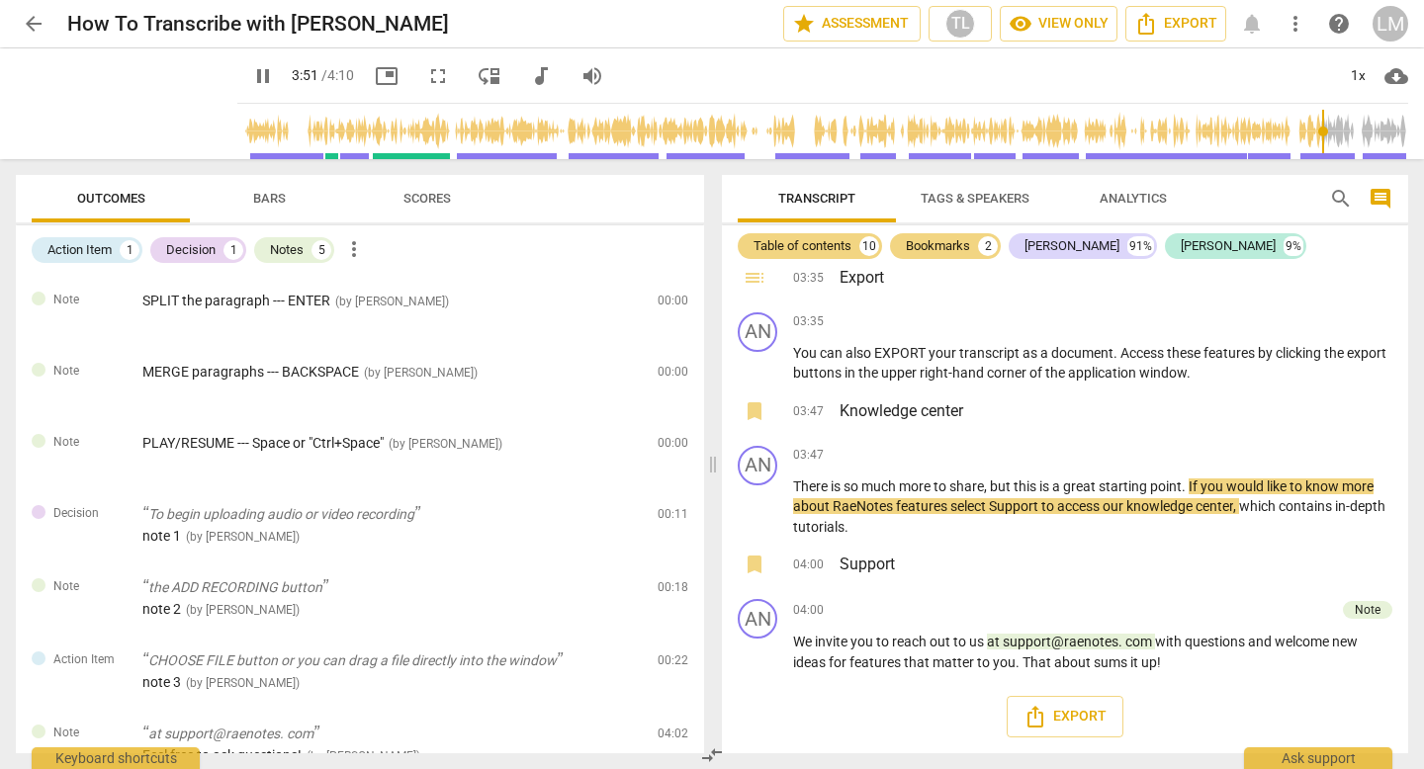
type input "232"
click at [32, 23] on span "arrow_back" at bounding box center [34, 24] width 24 height 24
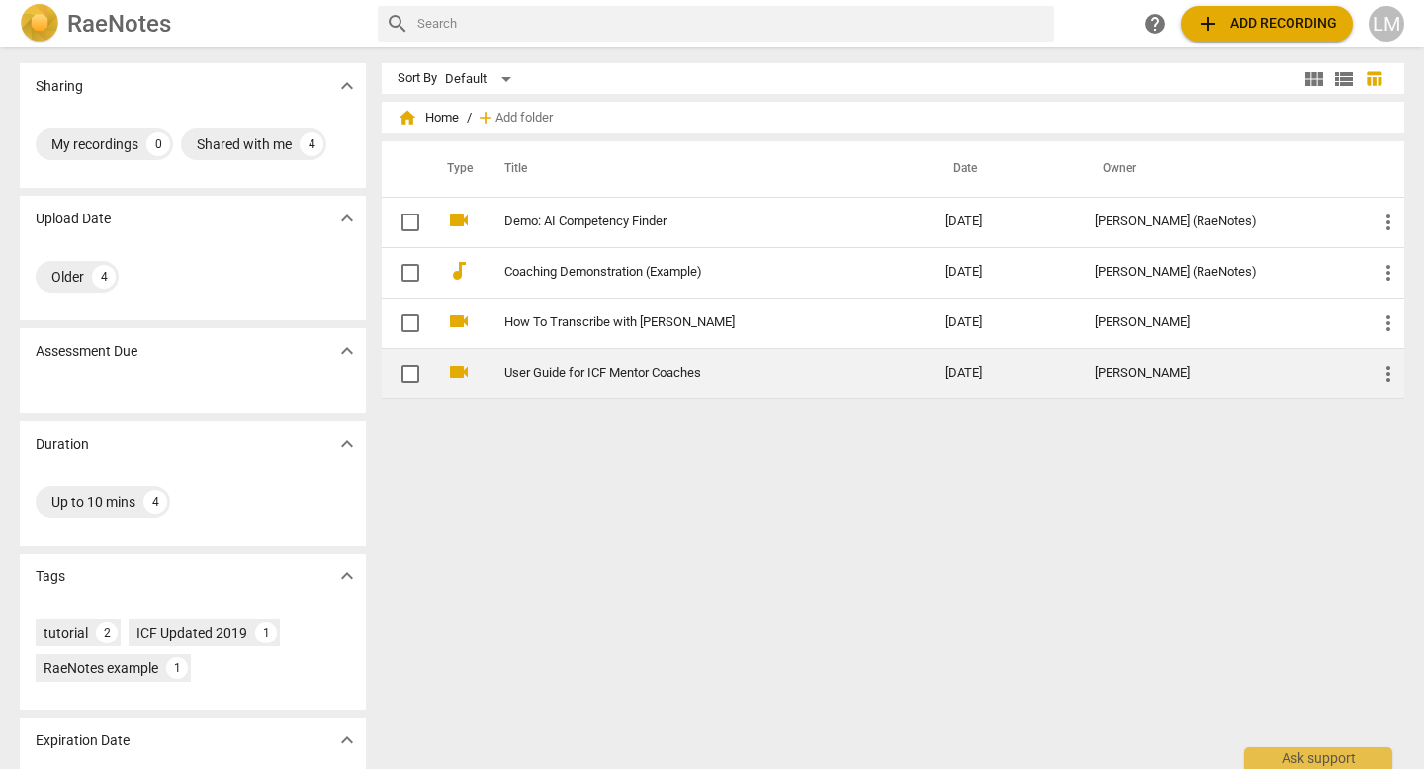
click at [551, 384] on td "User Guide for ICF Mentor Coaches" at bounding box center [705, 373] width 449 height 50
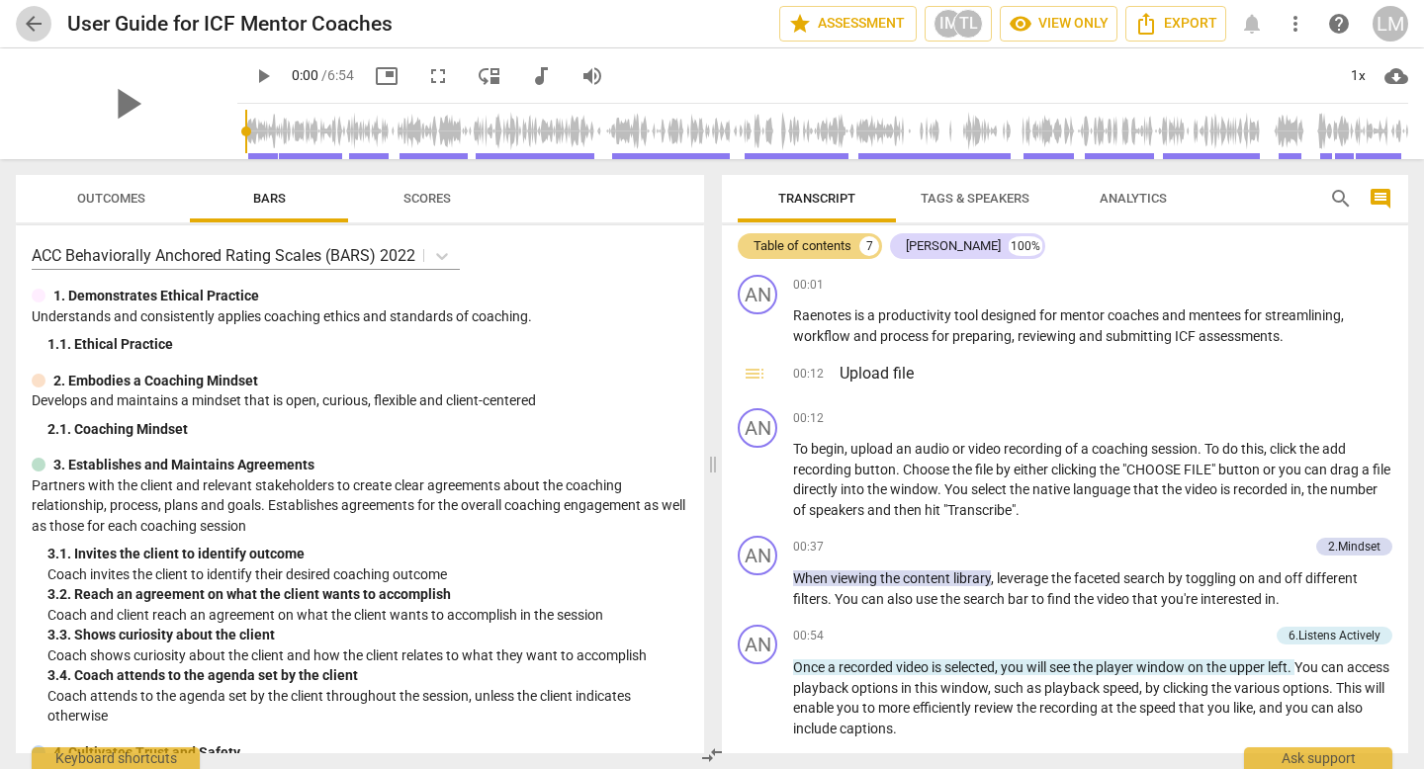
click at [35, 22] on span "arrow_back" at bounding box center [34, 24] width 24 height 24
